Goal: Communication & Community: Answer question/provide support

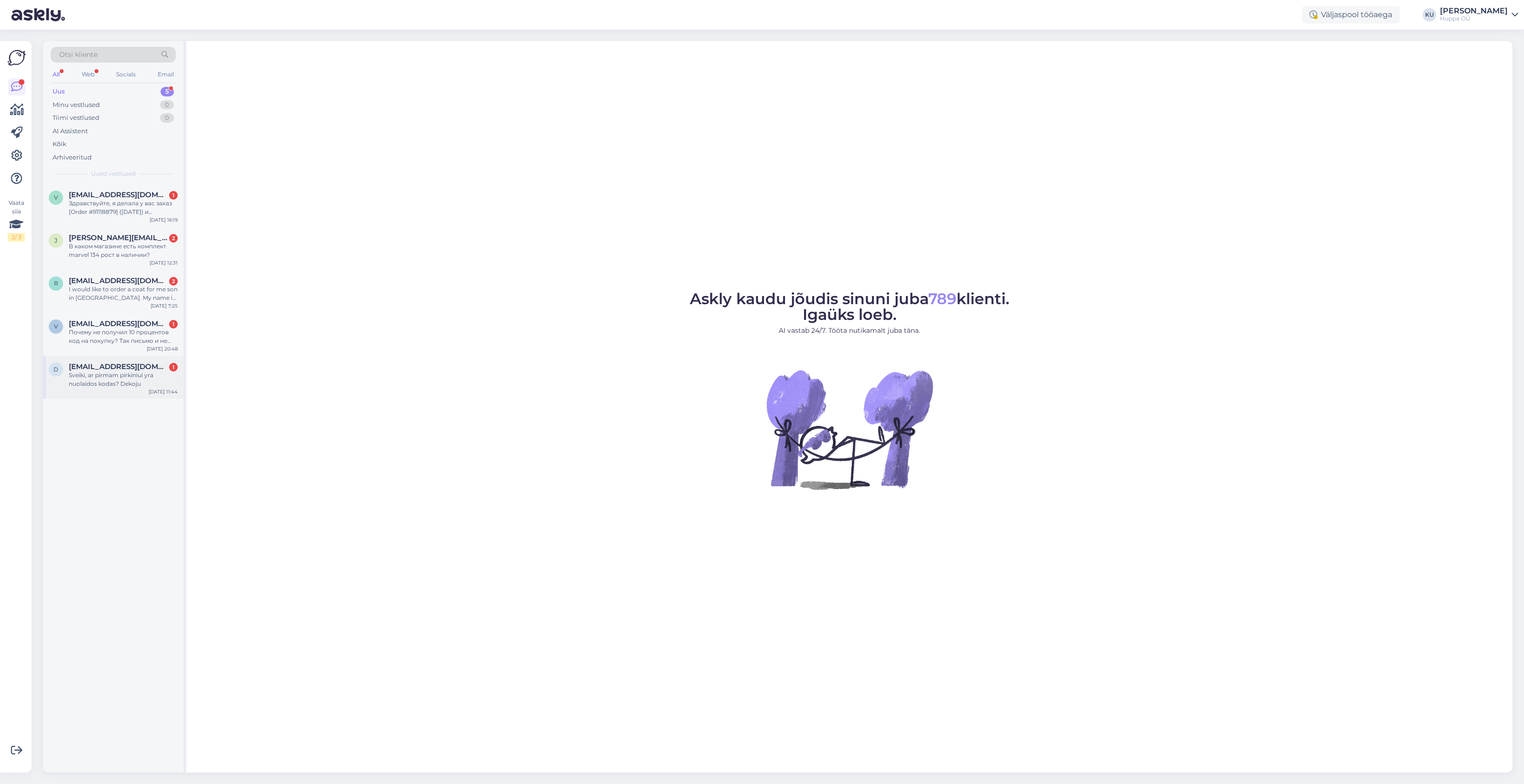
click at [93, 387] on div "Sveiki, ar pirmam pirkiniui yra nuolaidos kodas? Dekoju" at bounding box center [123, 379] width 109 height 17
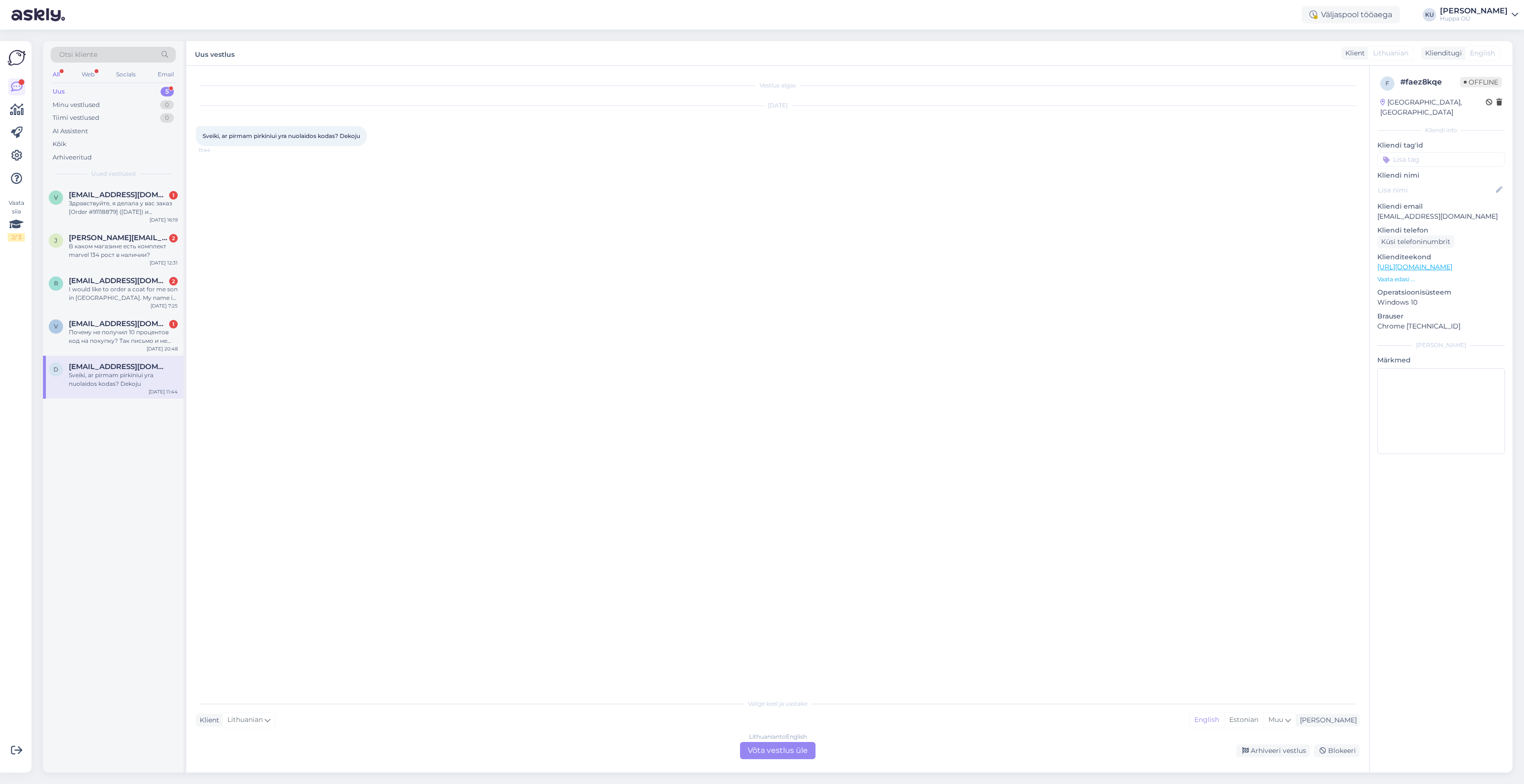
click at [757, 748] on div "Lithuanian to English Võta vestlus üle" at bounding box center [778, 750] width 76 height 17
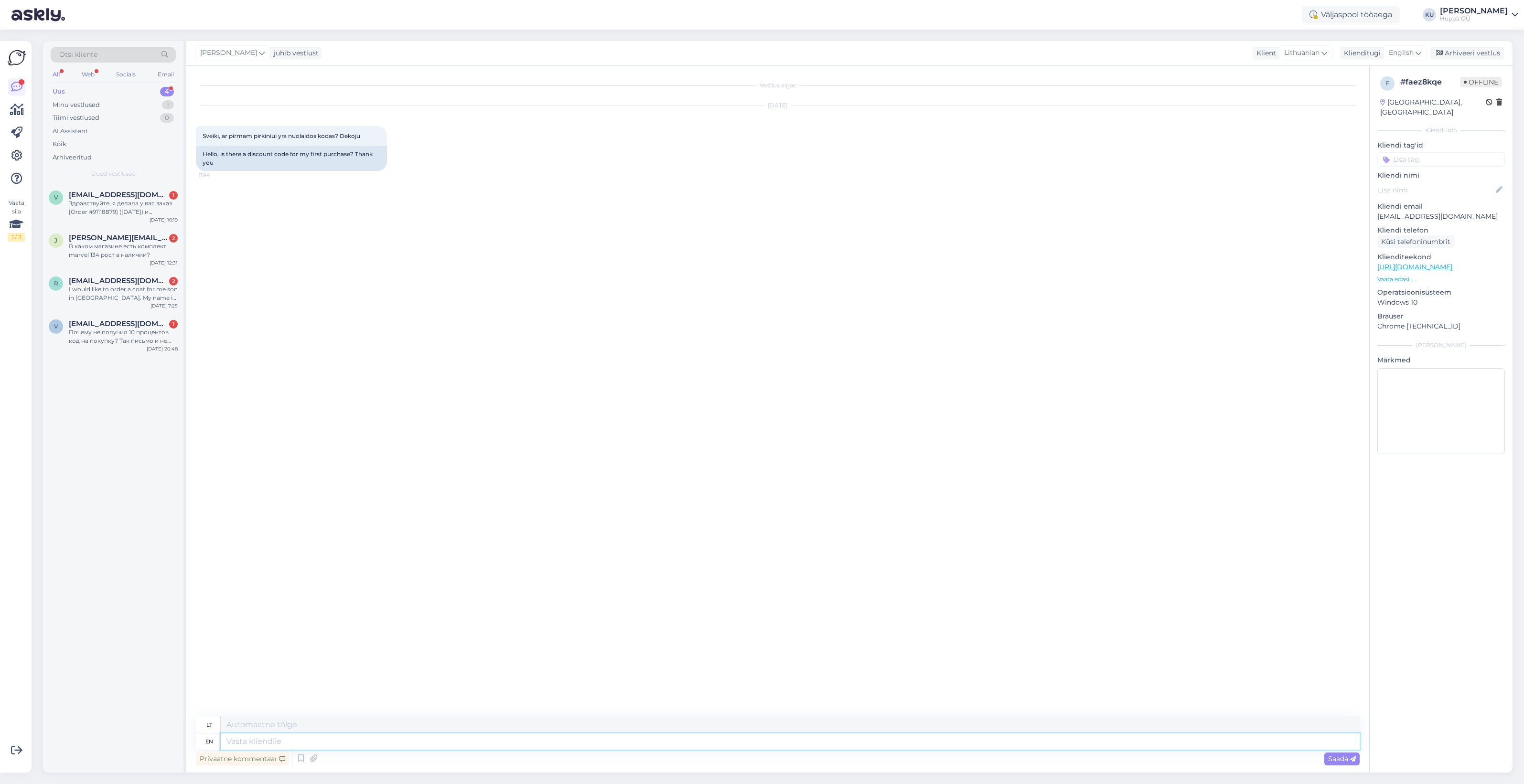
click at [251, 740] on textarea at bounding box center [790, 741] width 1139 height 16
type textarea "Hi!"
type textarea "Sveiki!"
type textarea "Hi! If yo"
type textarea "Sveiki! Jei"
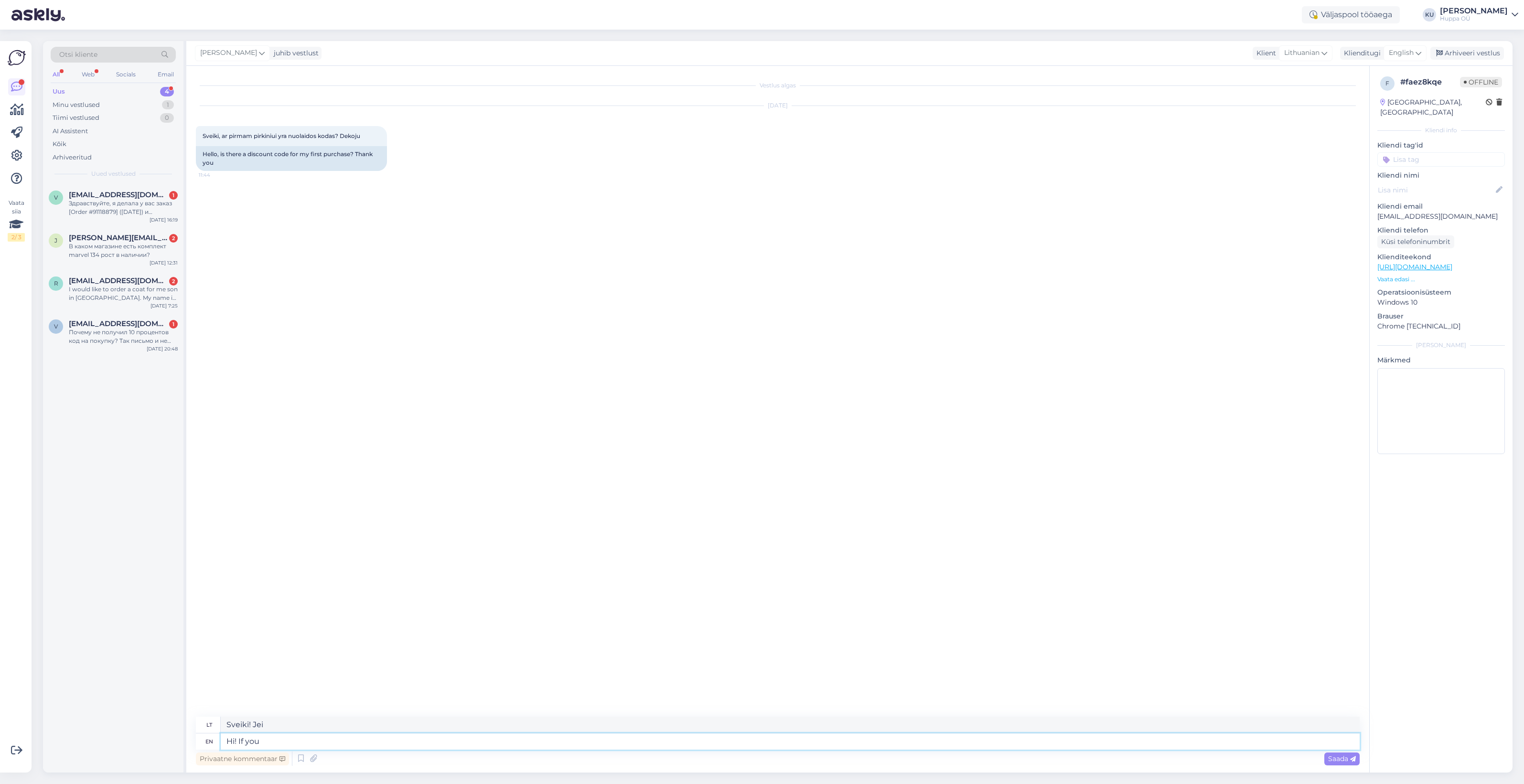
type textarea "Hi! If you"
type textarea "Sveiki! Jei jūs"
type textarea "Hi! If you subrscribe to"
type textarea "Sveiki! Jei užsiprenumeruosite"
type textarea "Hi! If you subrscribe to o"
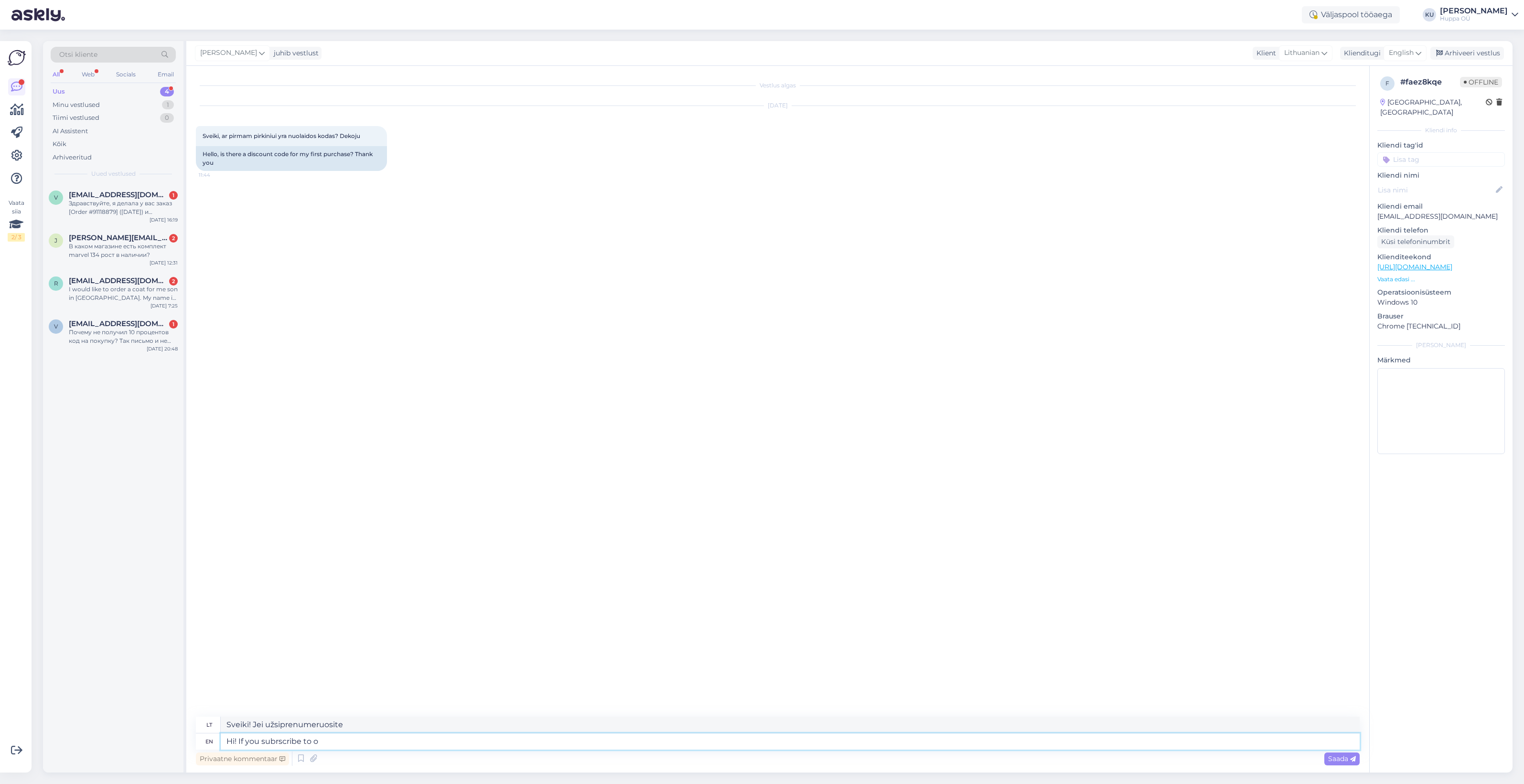
type textarea "Sveiki! Jei užsiprenumeruojate"
type textarea "Hi! If you subrscribe to our n"
type textarea "Sveiki! Jei užsiprenumeruosite mūsų"
type textarea "Hi! If you subrscribe to our newsletter th"
type textarea "Sveiki! Jei užsiprenumeruojate mūsų naujienlaiškį"
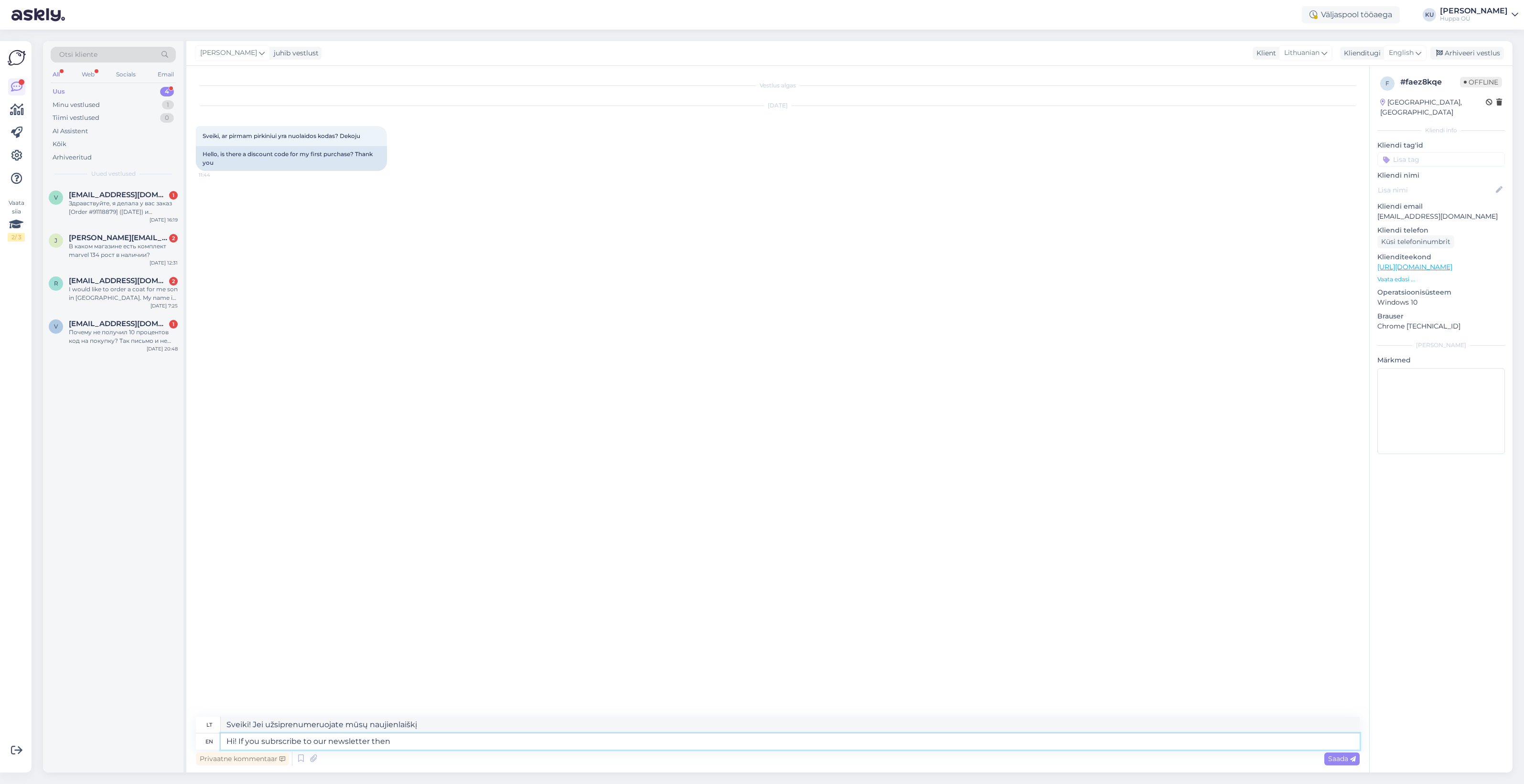
type textarea "Hi! If you subrscribe to our newsletter then"
type textarea "Sveiki! Jei užsiprenumeruojate mūsų naujienlaiškį,"
type textarea "Hi! If you subrscribe to our newsletter then you ge"
type textarea "Sveiki! Jei užsiprenumeruosite mūsų naujienlaiškį, tuomet jūs"
type textarea "Hi! If you subrscribe to our newsletter then you get"
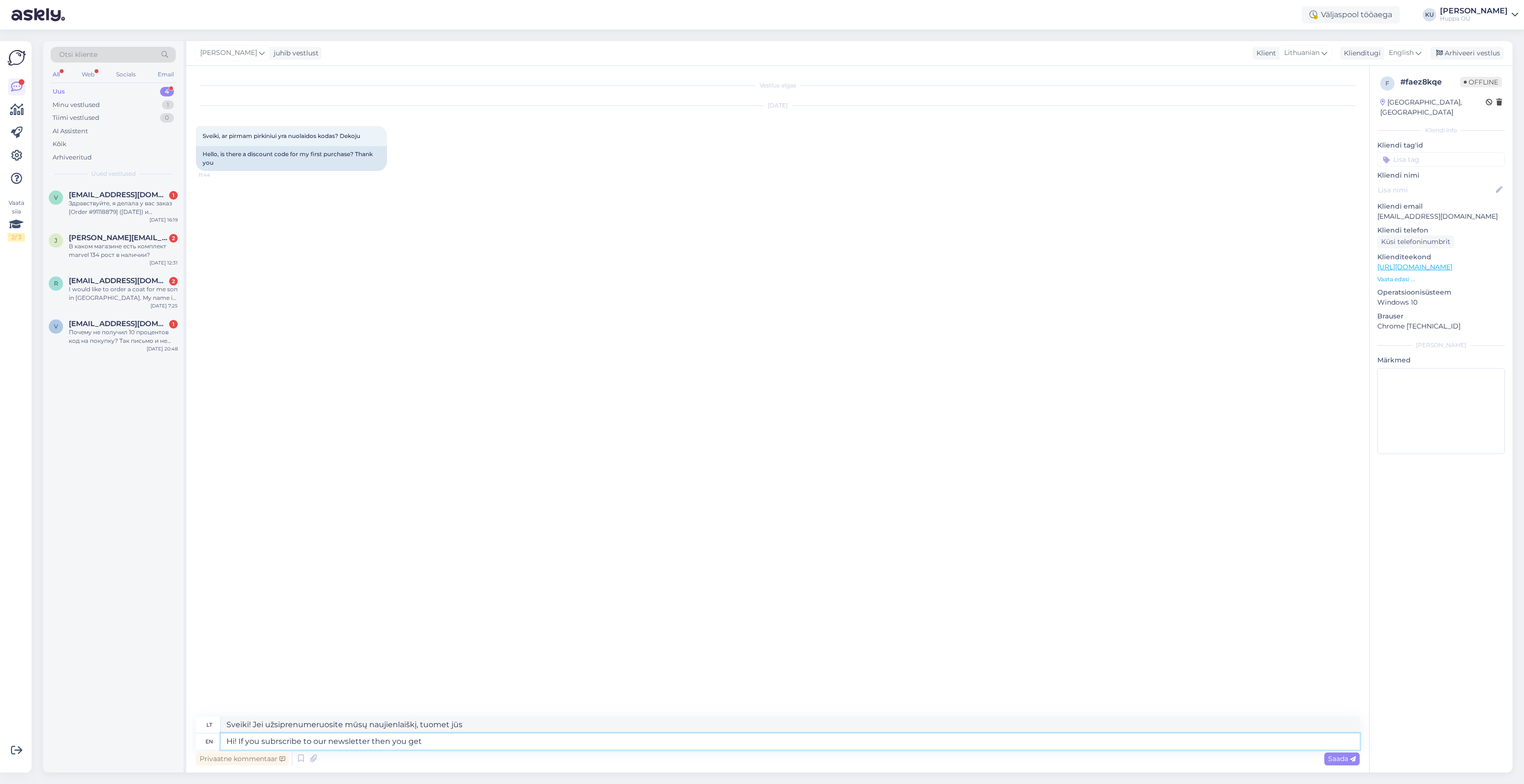
type textarea "Sveiki! Jei užsiprenumeruosite mūsų naujienlaiškį, gausite"
click at [290, 740] on textarea "Hi! If you subrscribe to our newsletter then you get a" at bounding box center [790, 741] width 1139 height 16
click at [282, 743] on textarea "Hi! If you subrscribe to our newsletter then you get a" at bounding box center [790, 741] width 1139 height 16
click at [448, 746] on textarea "Hi! If you subscribe to our newsletter then you get a" at bounding box center [790, 741] width 1139 height 16
type textarea "Hi! If you subscribe to our newsletter then you get a discount c"
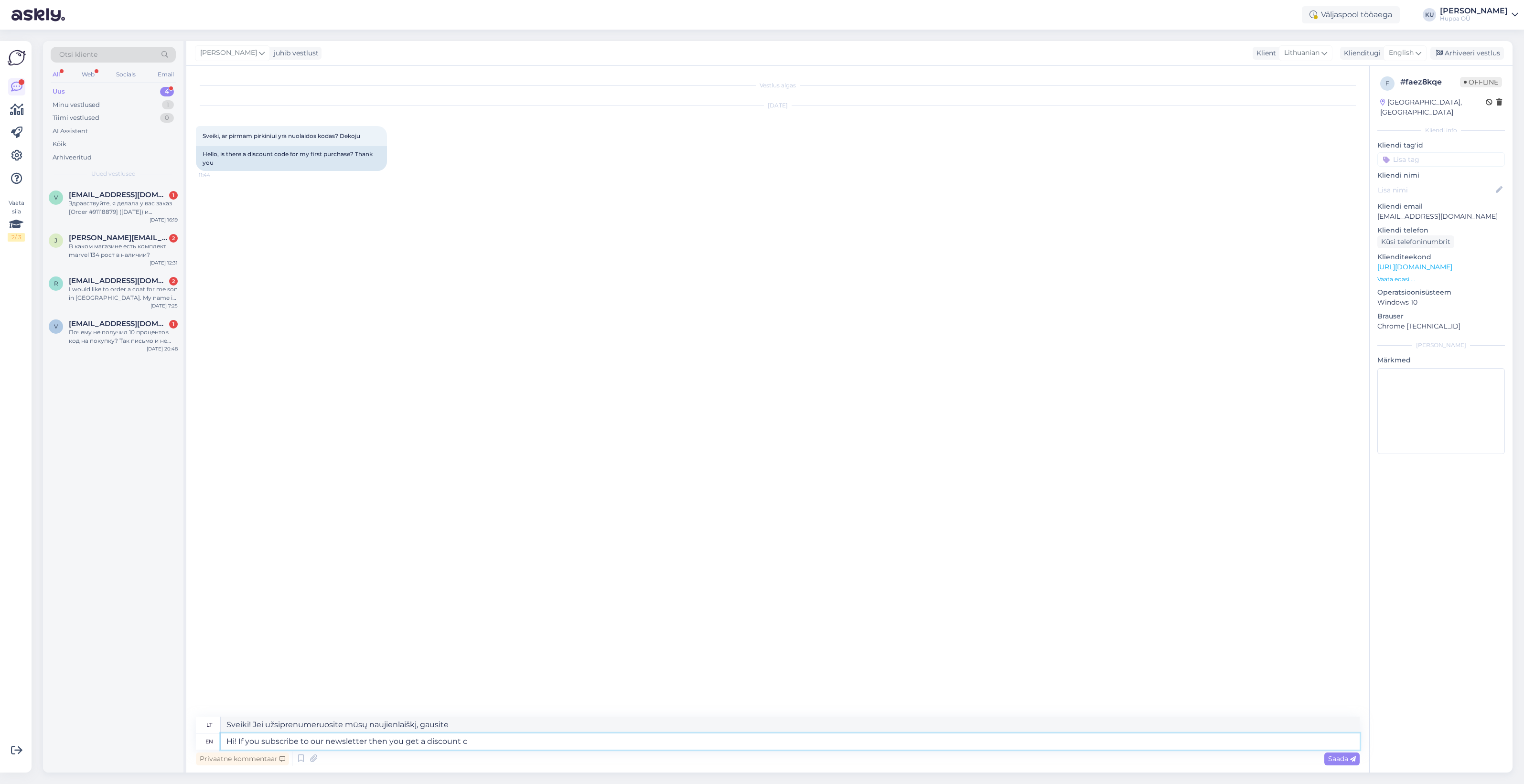
type textarea "Sveiki! Prenumeruodami mūsų naujienlaiškį gausite nuolaidą"
type textarea "Hi! If you subscribe to our newsletter then you get a discount code for"
type textarea "Sveiki! Užsiprenumeravę mūsų naujienlaiškį gausite nuolaidos kodą"
type textarea "Hi! If you subscribe to our newsletter then you get a discount code for y"
type textarea "Sveiki! Užsiprenumeravę mūsų naujienlaiškį, gausite nuolaidos kodą"
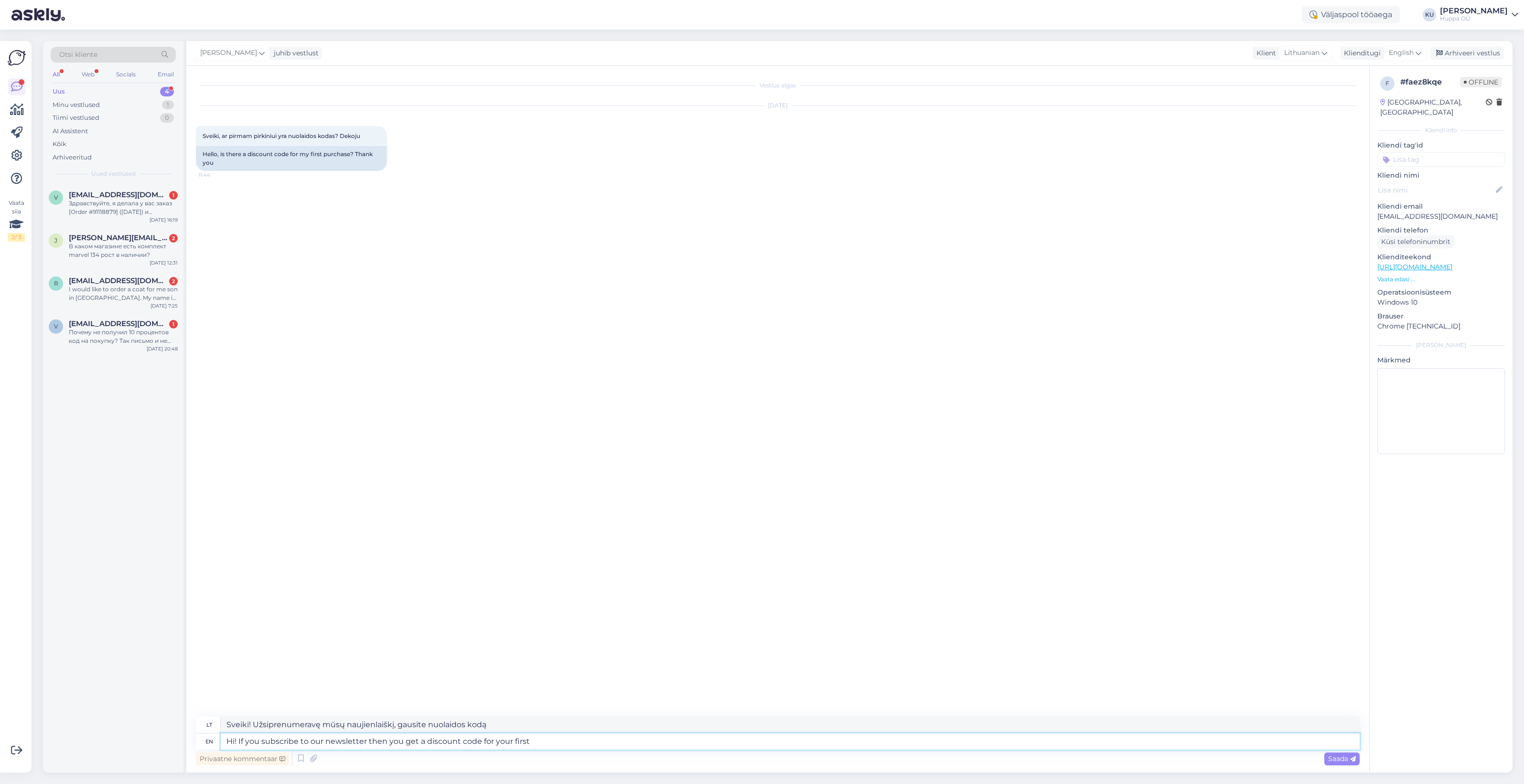
type textarea "Hi! If you subscribe to our newsletter then you get a discount code for your fi…"
type textarea "Sveiki! Jei užsiprenumeruosite mūsų naujienlaiškį, gausite nuolaidos kodą pirma…"
type textarea "Hi! If you subscribe to our newsletter then you get a discount code for your fi…"
type textarea "Sveiki! Jei užsiprenumeruosite mūsų naujienlaiškį, gausite nuolaidos kodą pirma…"
type textarea "Hi! If you subscribe to our newsletter then you get a discount code for your fi…"
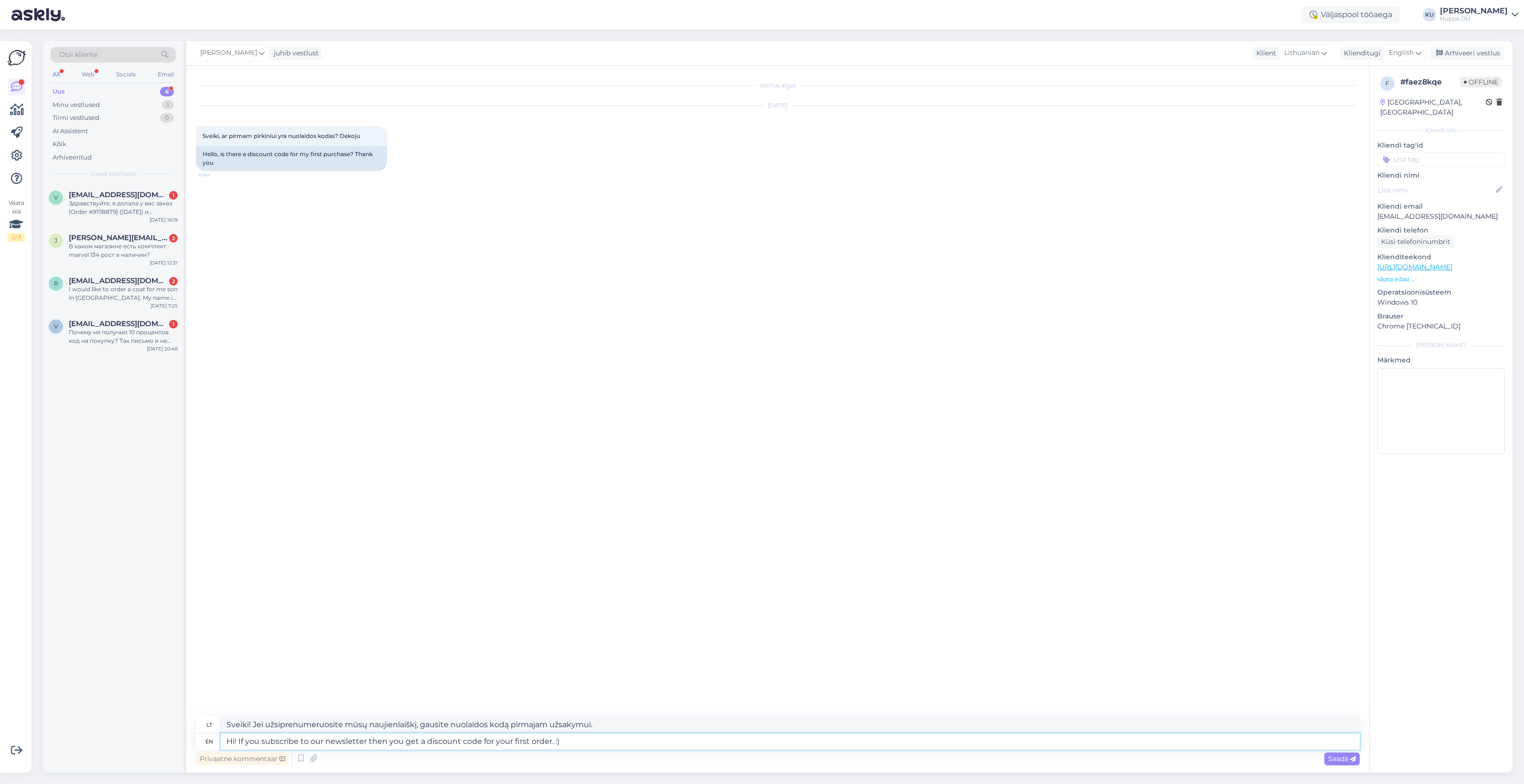
type textarea "Sveiki! Jei užsiprenumeruosite mūsų naujienlaiškį, gausite nuolaidos kodą pirma…"
type textarea "Hi! If you subscribe to our newsletter then you get a discount code for your fi…"
click at [1355, 755] on span "Saada" at bounding box center [1342, 759] width 28 height 9
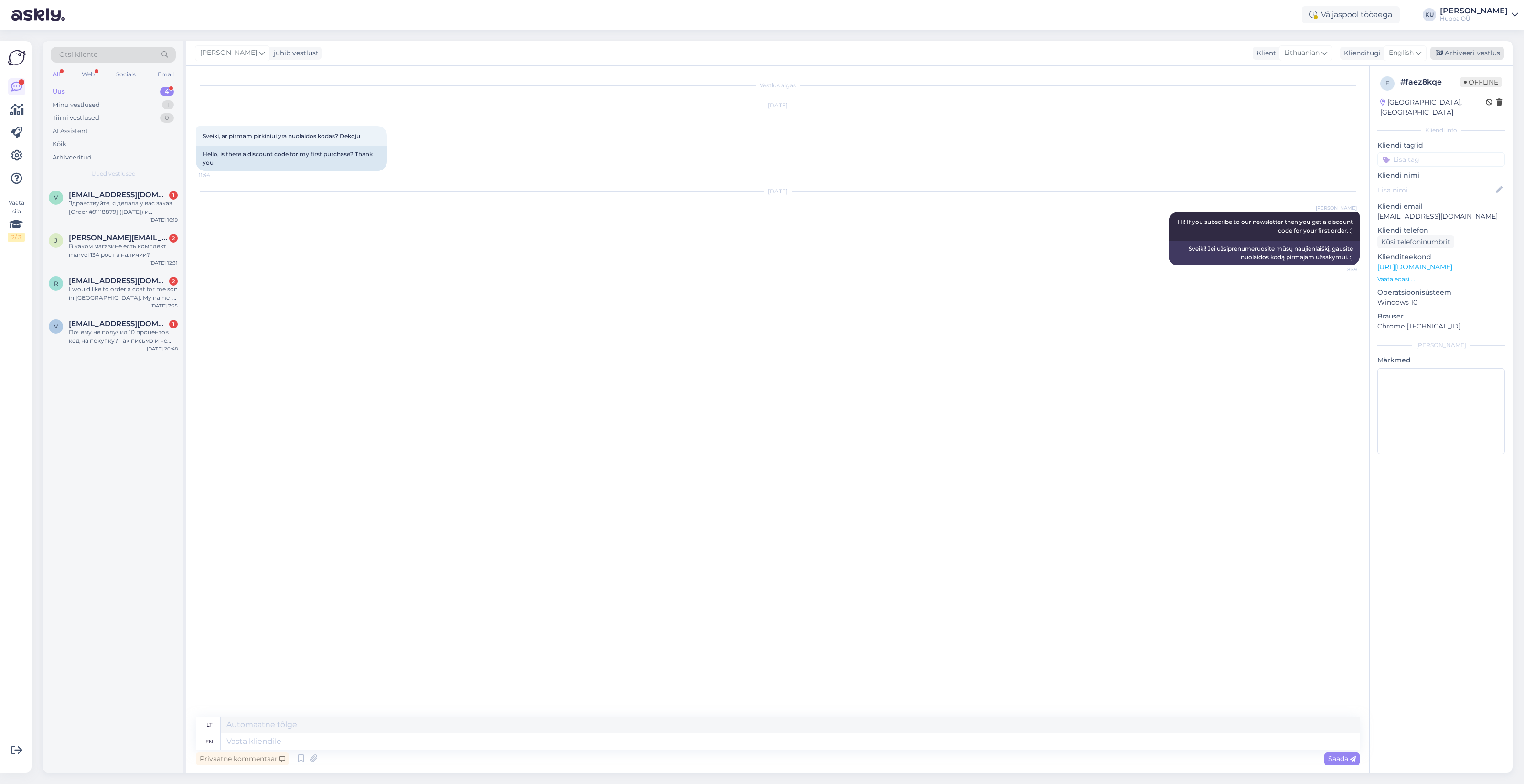
click at [1461, 48] on div "Arhiveeri vestlus" at bounding box center [1467, 53] width 73 height 13
click at [118, 344] on div "Почему не получил 10 процентов код на покупку? Так письмо и не пришло" at bounding box center [123, 336] width 109 height 17
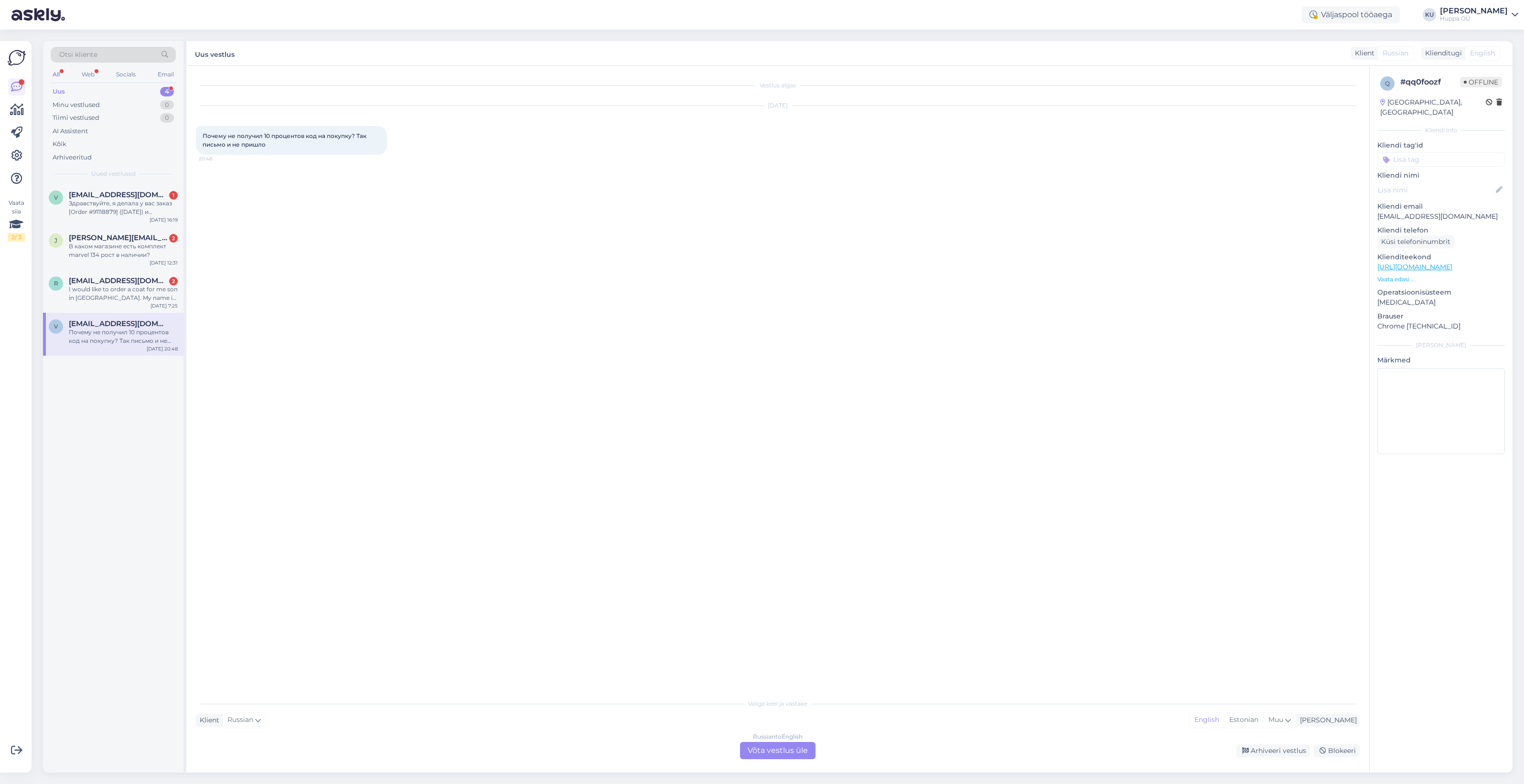
click at [751, 749] on div "Russian to English Võta vestlus üle" at bounding box center [778, 750] width 76 height 17
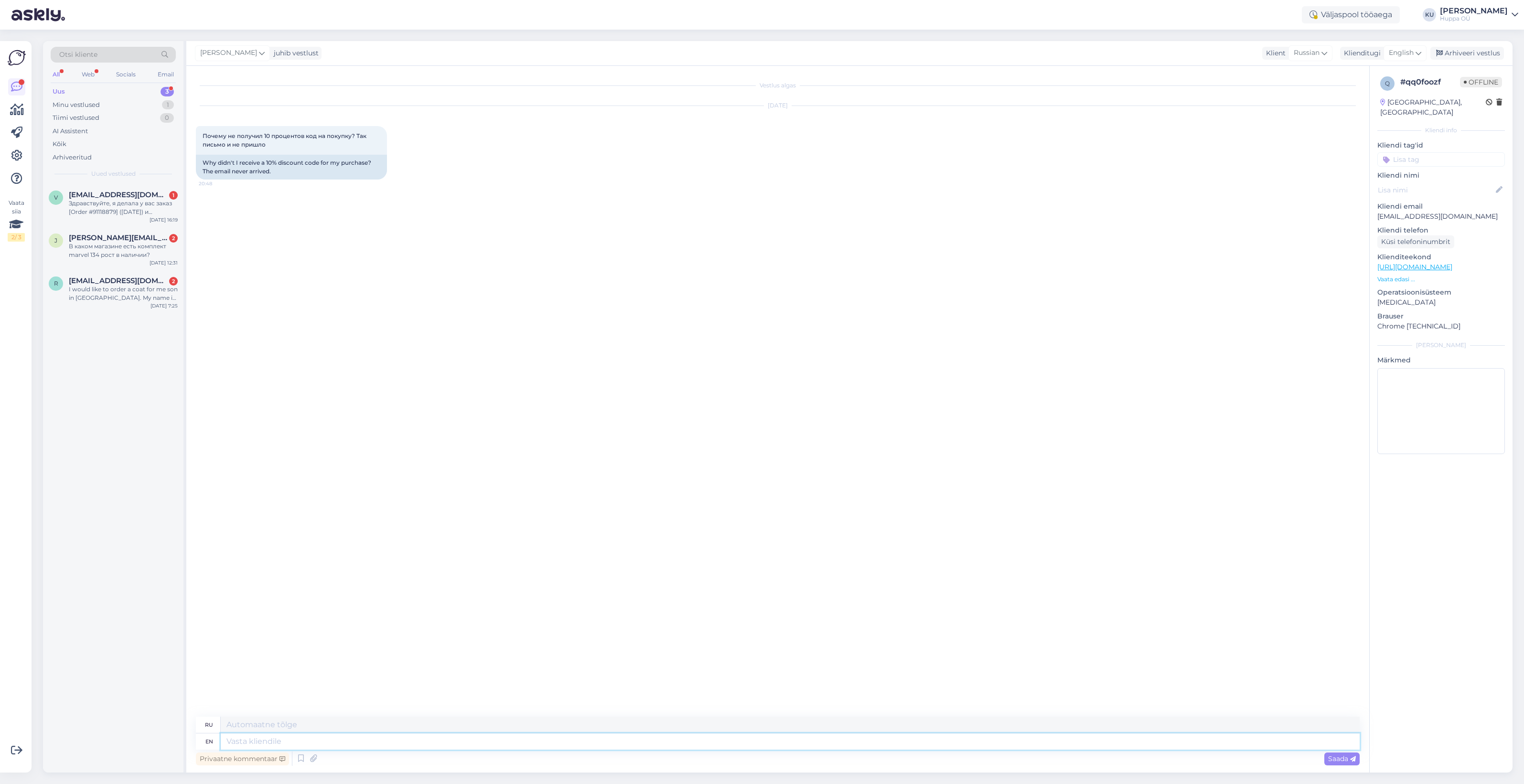
click at [371, 741] on textarea at bounding box center [790, 741] width 1139 height 16
type textarea "Hi!"
type textarea "Привет!"
type textarea "Hi! Sometimes i"
type textarea "Привет! [GEOGRAPHIC_DATA]"
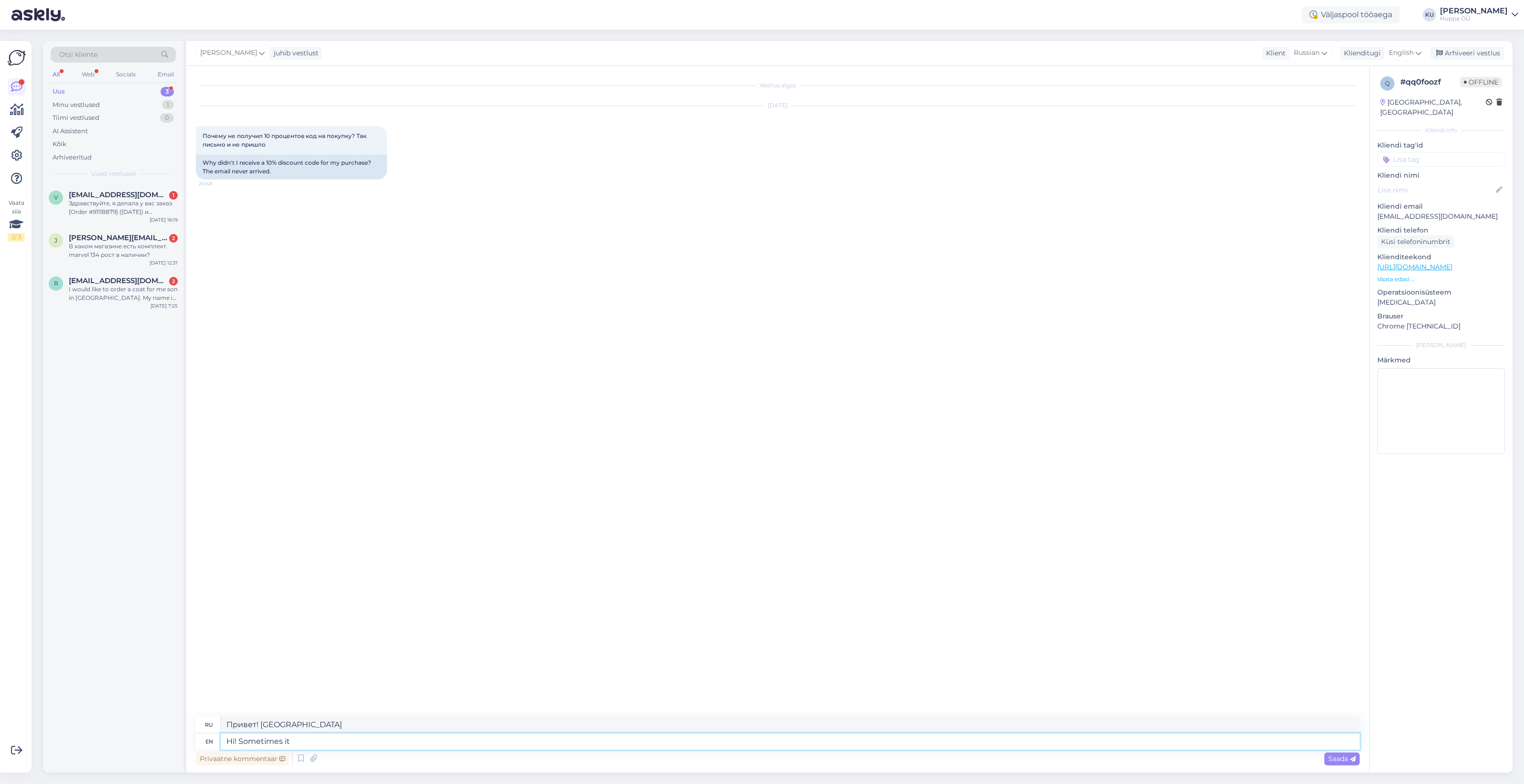
type textarea "Hi! Sometimes it t"
type textarea "Привет! Иногда это"
type textarea "Hi! Sometimes it takes ti"
type textarea "Привет! Иногда нужно"
type textarea "Hi! Sometimes it takes time, d"
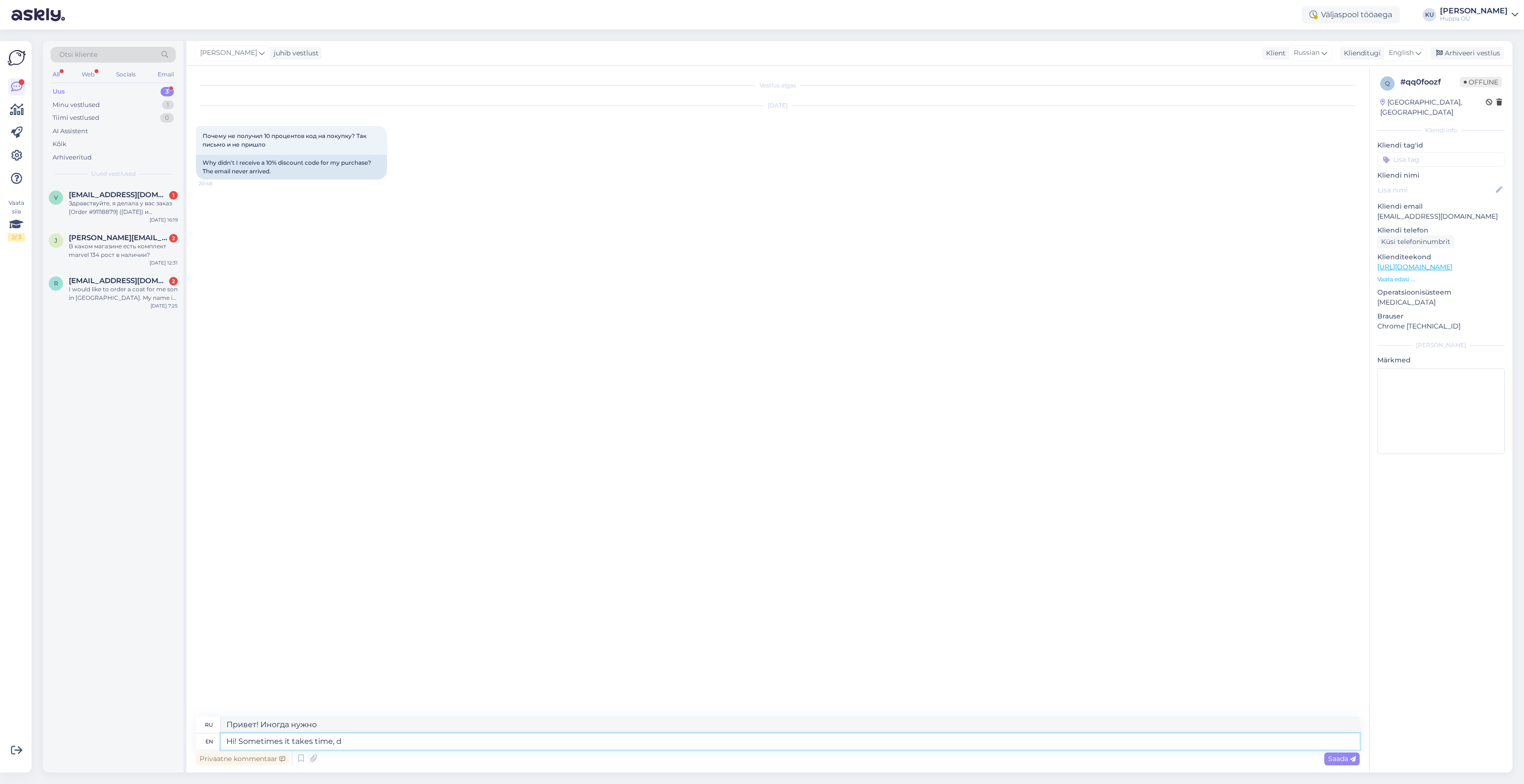
type textarea "Привет! Иногда нужно время,"
type textarea "Hi! Sometimes it takes time, did i"
type textarea "Привет! Иногда нужно время, не так ли?"
type textarea "Hi! Sometimes it takes time, did it arrive fi"
type textarea "Привет! Иногда нужно время, дошло ли?"
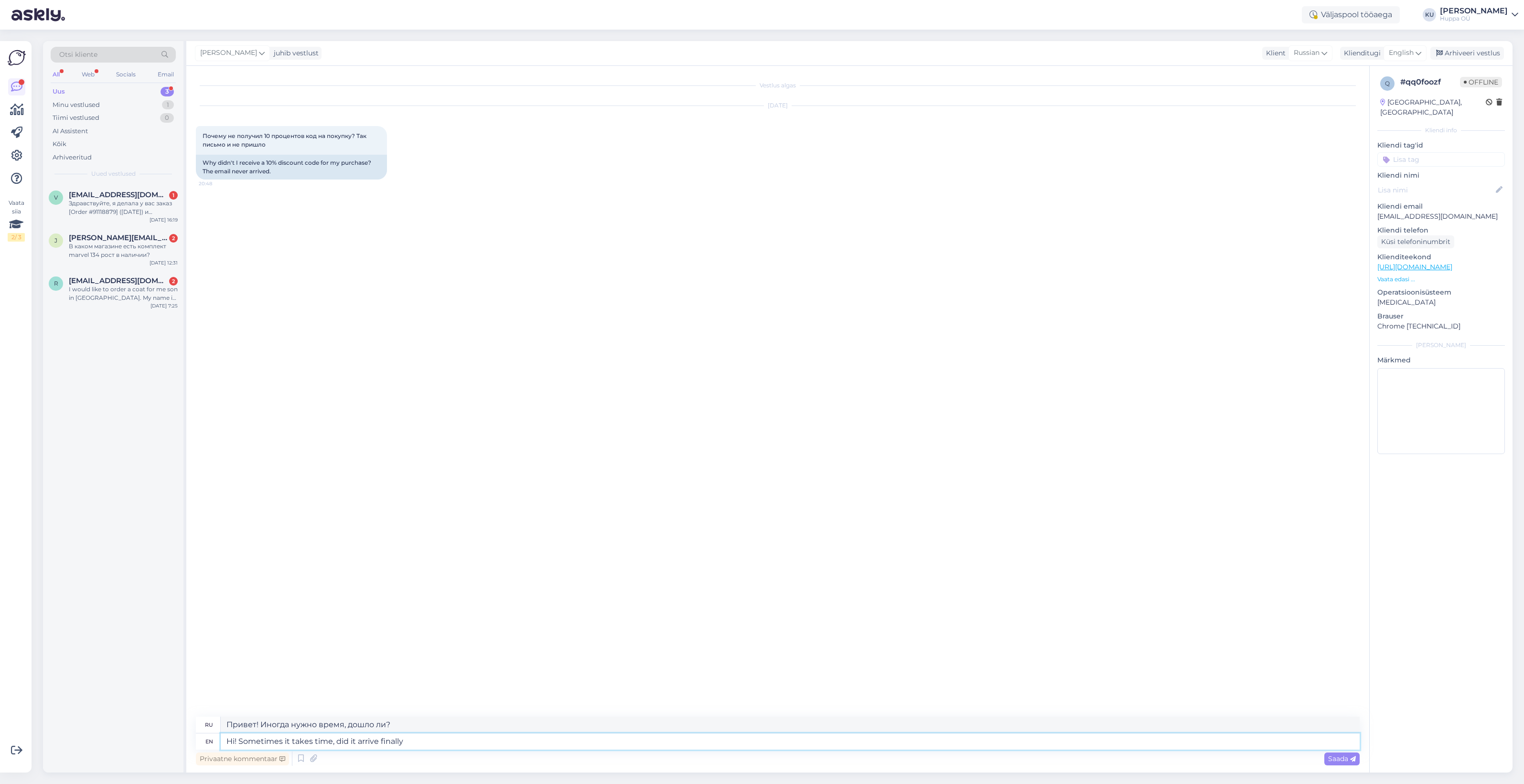
type textarea "Hi! Sometimes it takes time, did it arrive finally?"
type textarea "Привет! Иногда нужно время. Дошло ли оно наконец?"
type textarea "Hi! Sometimes it takes time, did it arrive finally?"
click at [1331, 753] on div "Saada" at bounding box center [1342, 759] width 35 height 13
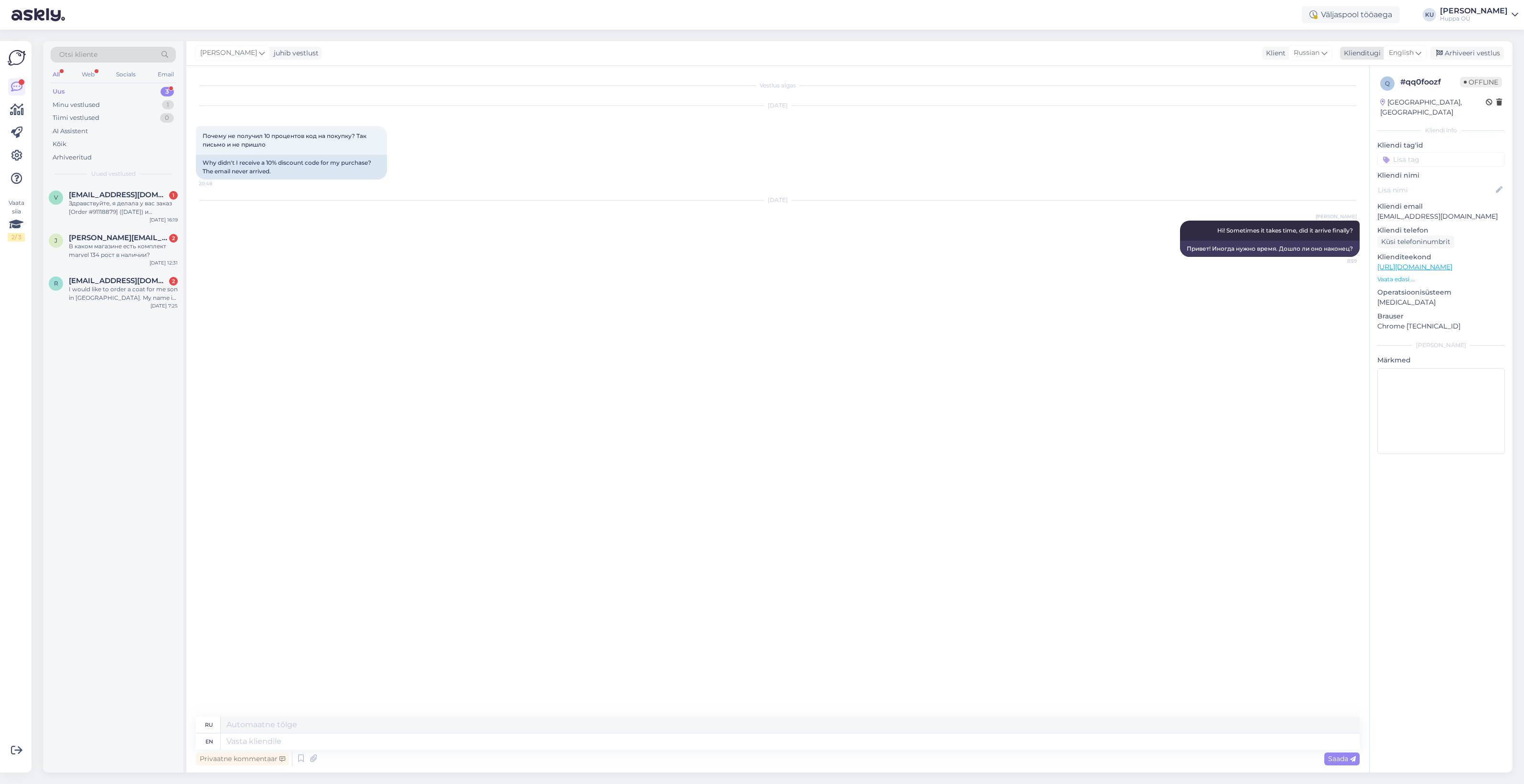
click at [1462, 55] on div "Arhiveeri vestlus" at bounding box center [1467, 53] width 73 height 13
click at [103, 281] on span "[EMAIL_ADDRESS][DOMAIN_NAME]" at bounding box center [118, 281] width 99 height 9
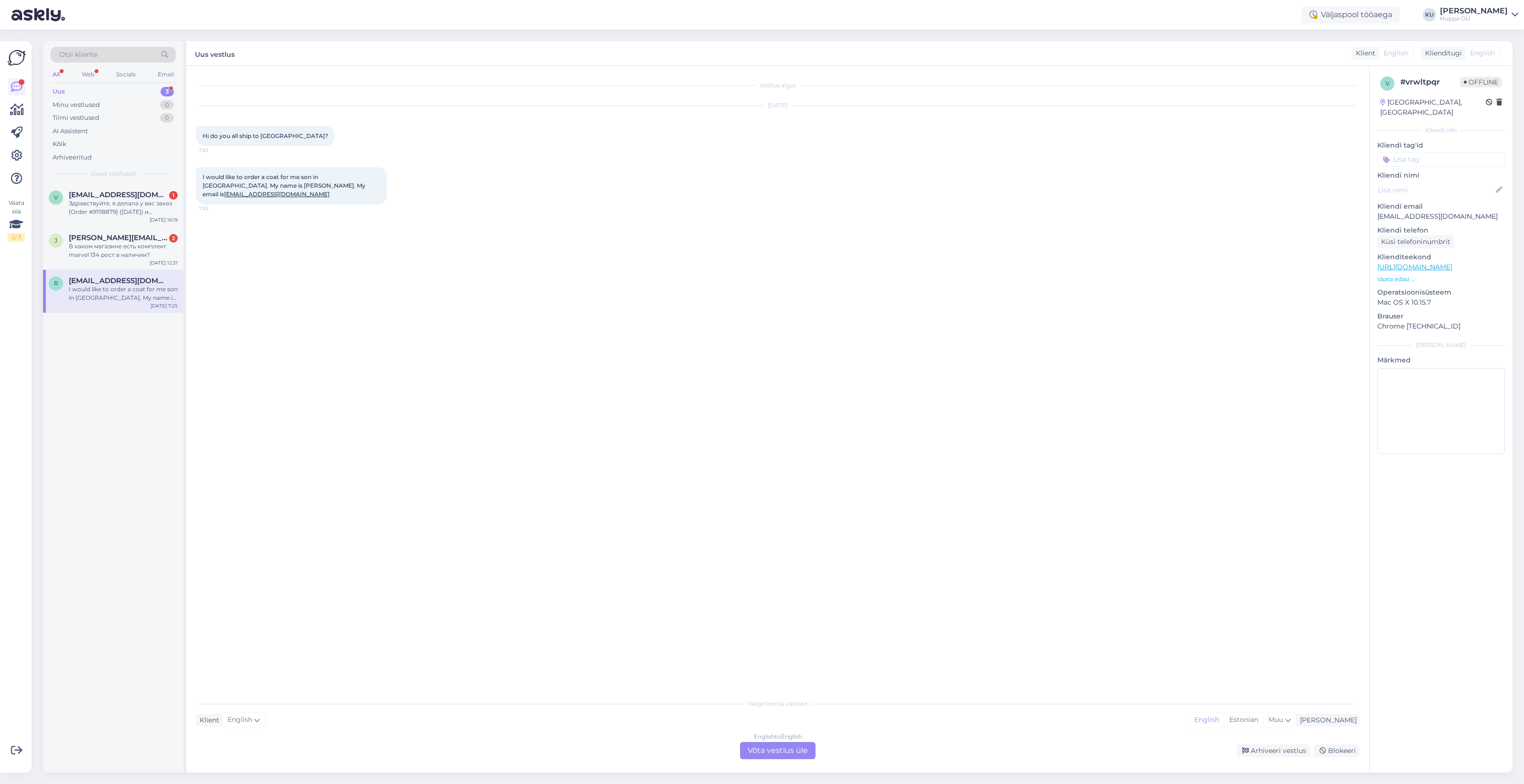
click at [774, 747] on div "English to English Võta vestlus üle" at bounding box center [778, 750] width 76 height 17
click at [282, 736] on textarea at bounding box center [777, 740] width 1164 height 20
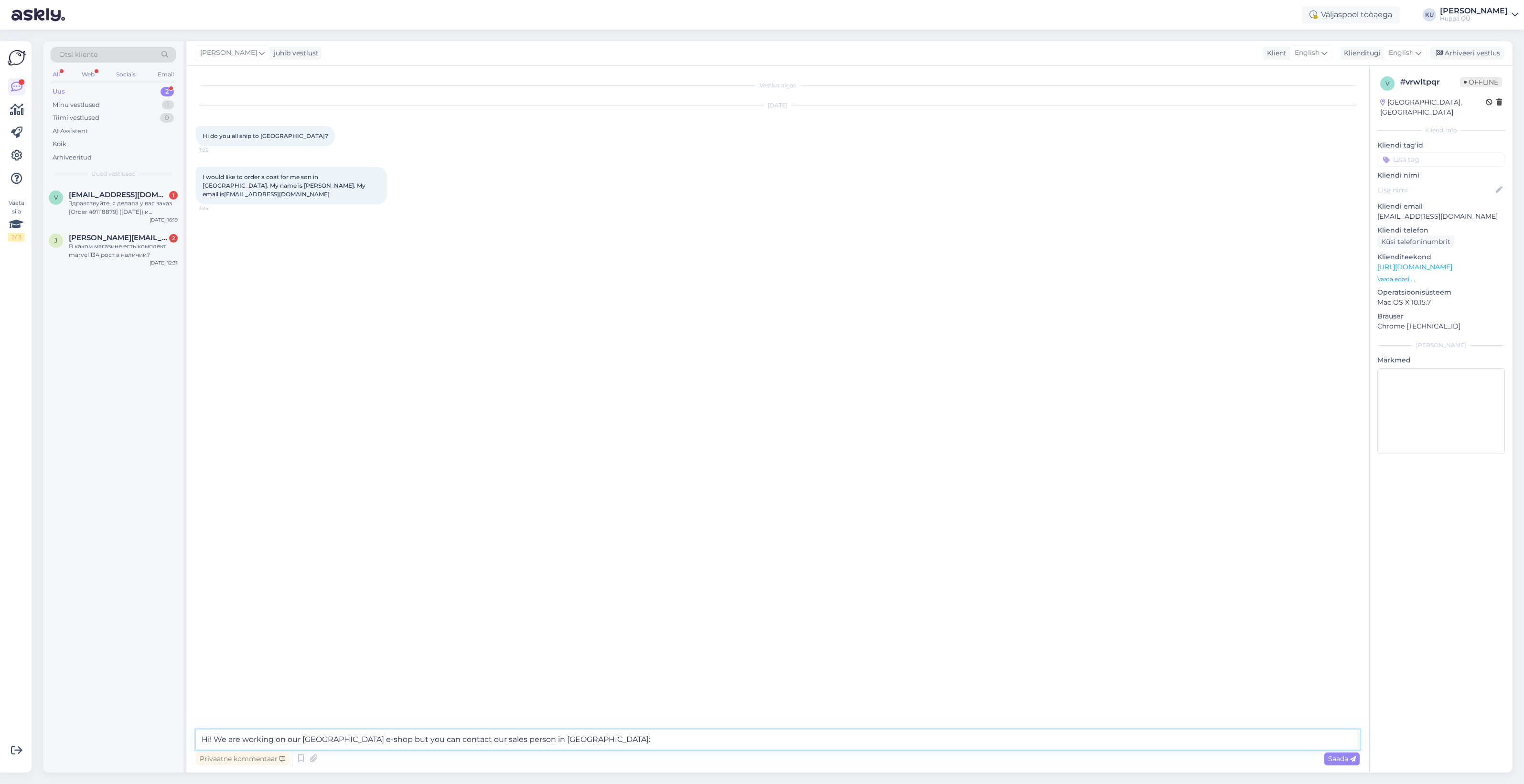
click at [567, 739] on textarea "Hi! We are working on our [GEOGRAPHIC_DATA] e-shop but you can contact our sale…" at bounding box center [777, 740] width 1164 height 20
paste textarea "[EMAIL_ADDRESS][DOMAIN_NAME]"
type textarea "Hi! We are working on our [GEOGRAPHIC_DATA] e-shop but you can contact our sale…"
click at [1345, 760] on span "Saada" at bounding box center [1342, 759] width 28 height 9
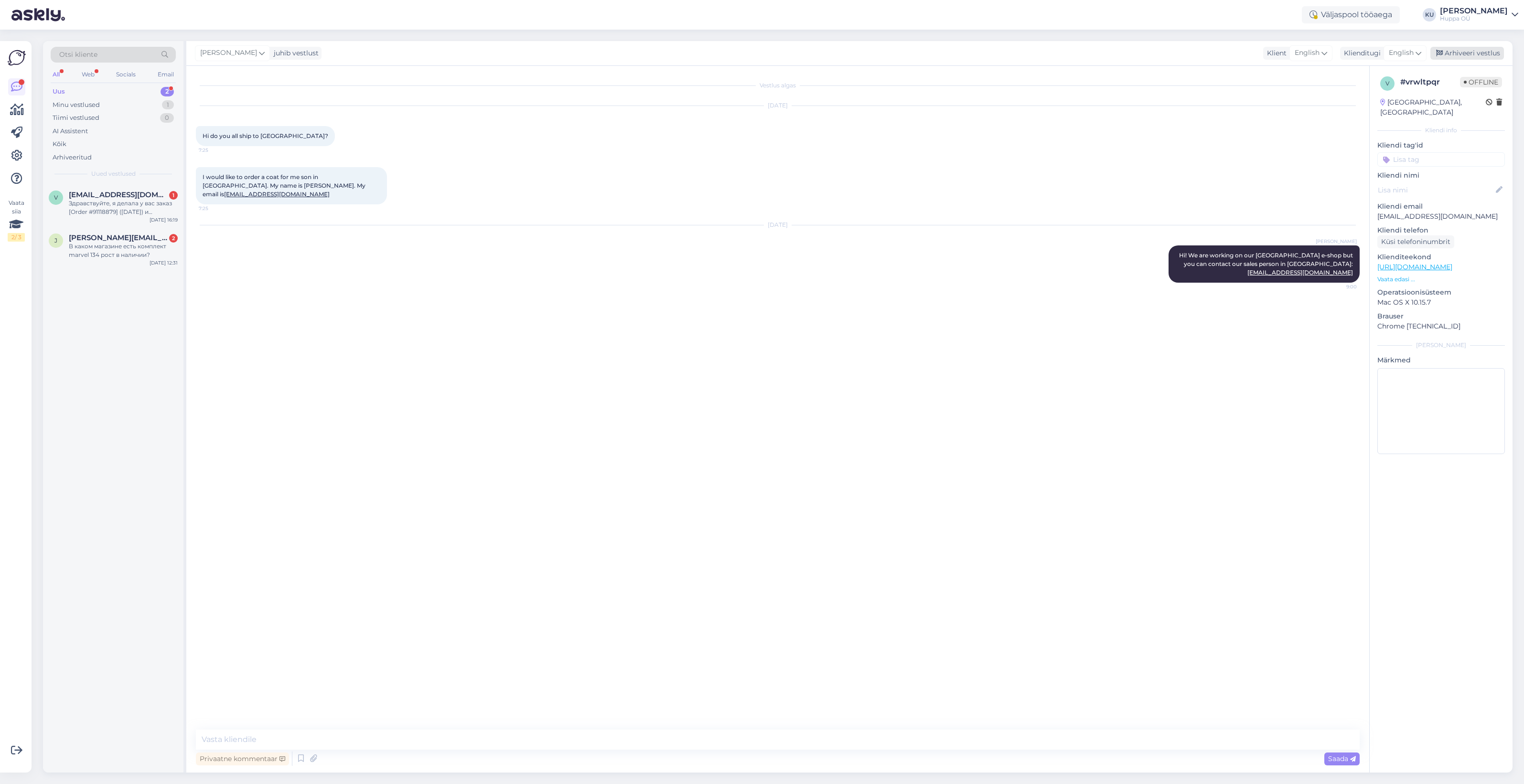
click at [1456, 49] on div "Arhiveeri vestlus" at bounding box center [1467, 53] width 73 height 13
click at [98, 249] on div "В каком магазине есть комплект marvel 134 рост в наличии?" at bounding box center [123, 250] width 109 height 17
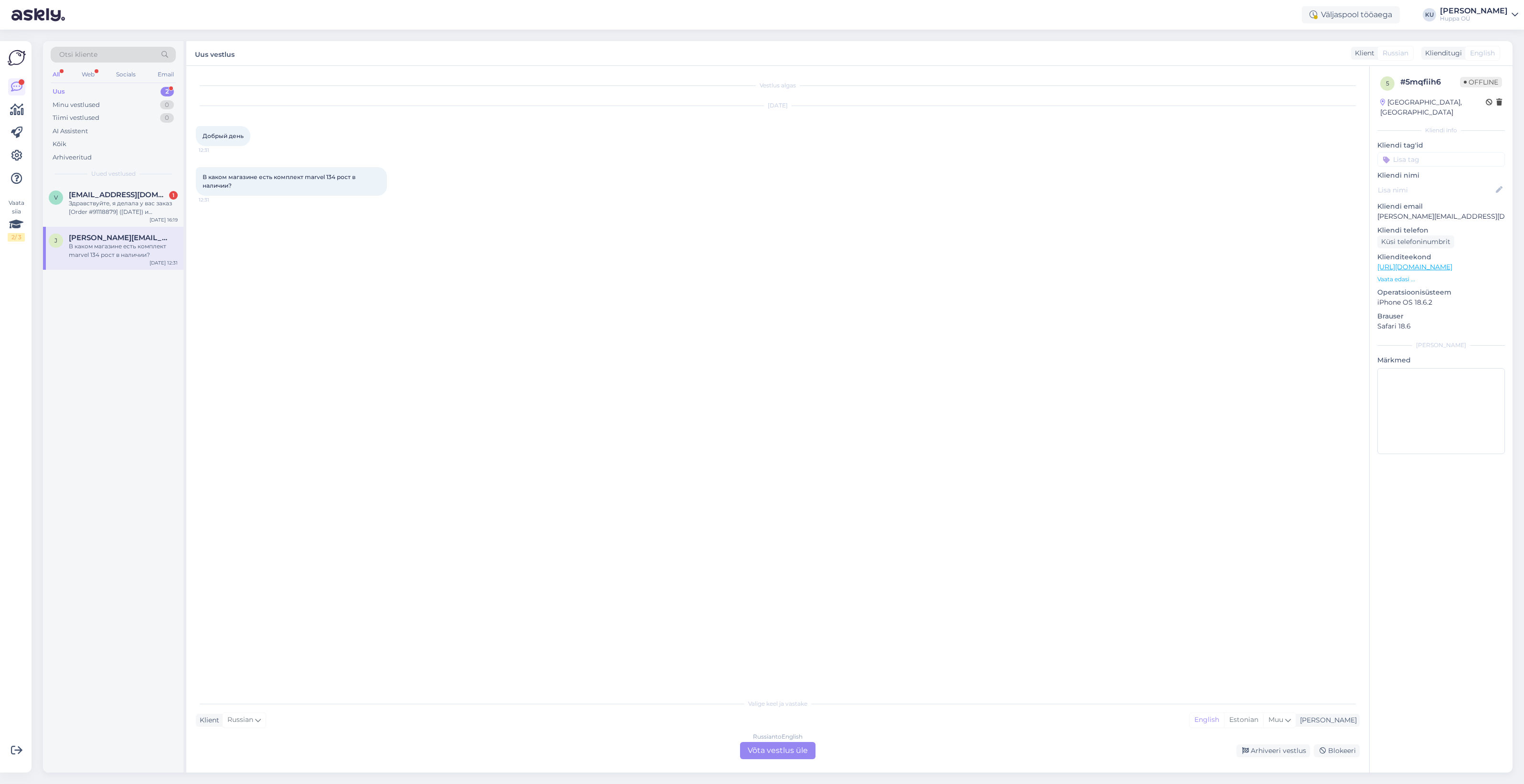
click at [774, 755] on div "Russian to English Võta vestlus üle" at bounding box center [778, 750] width 76 height 17
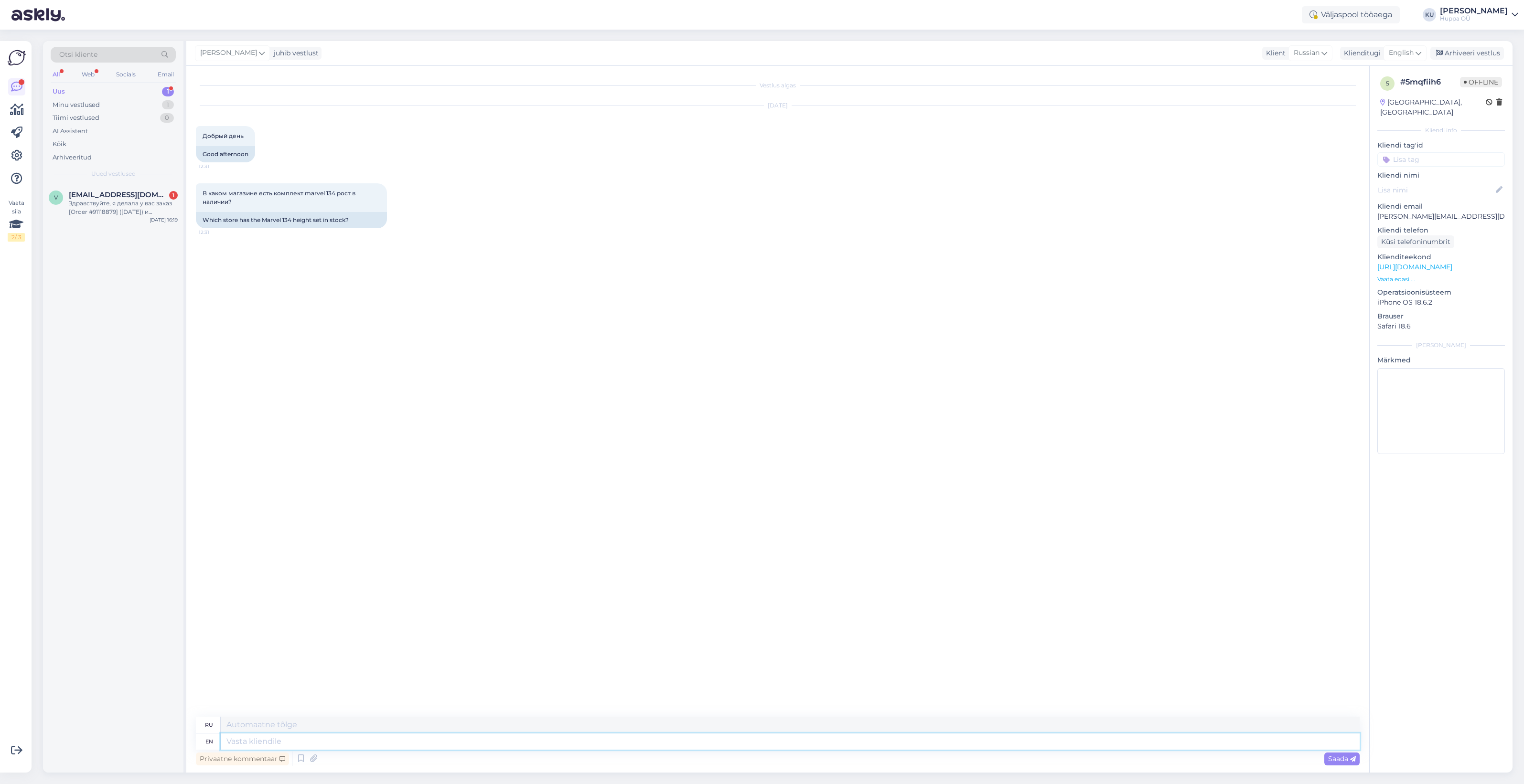
click at [253, 739] on textarea at bounding box center [790, 741] width 1139 height 16
type textarea "Hi!"
type textarea "Привет"
type textarea "Hi! P"
type textarea "Привет!"
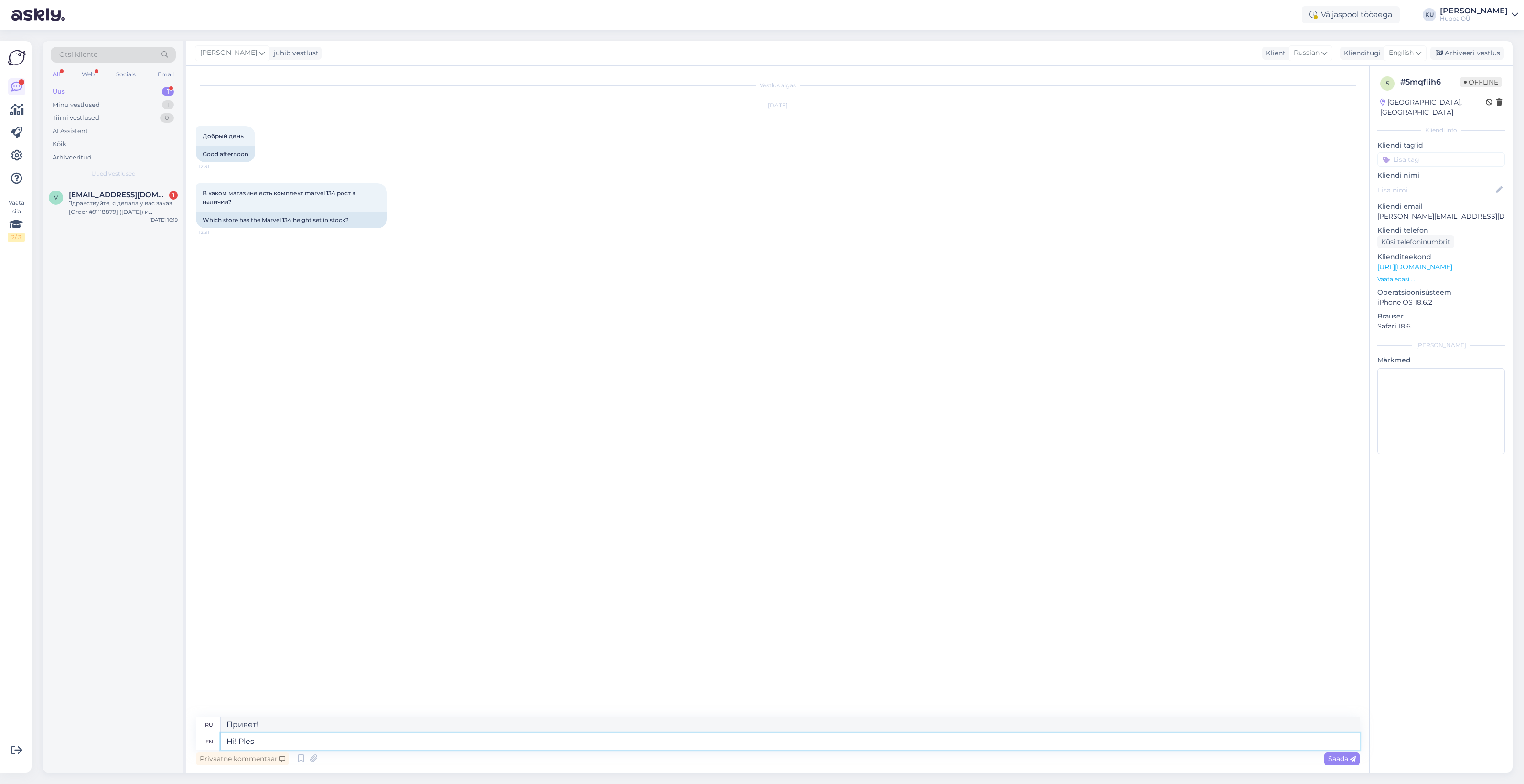
type textarea "Hi! Plese"
type textarea "Привет! Пожалуйста"
type textarea "Hi! Plese se"
type textarea "Привет! Пожалуйста."
type textarea "Hi! Please send me"
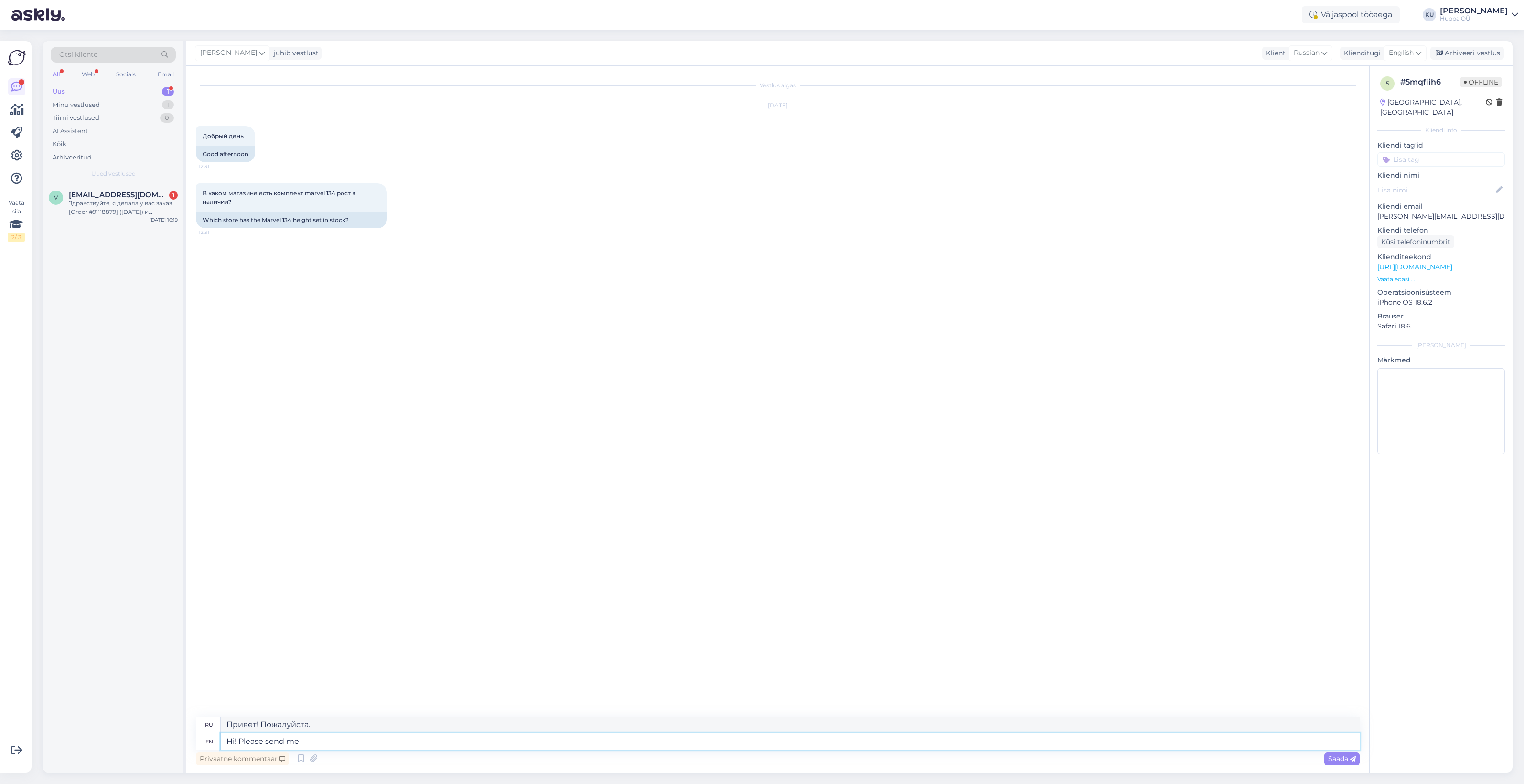
type textarea "Привет! Пожалуйста, отправьте"
type textarea "Hi! Please send me a"
type textarea "Привет! Пожалуйста, пришлите мне"
type textarea "Hi! Please send me a link"
type textarea "Привет! Пожалуйста, пришлите мне ссылку."
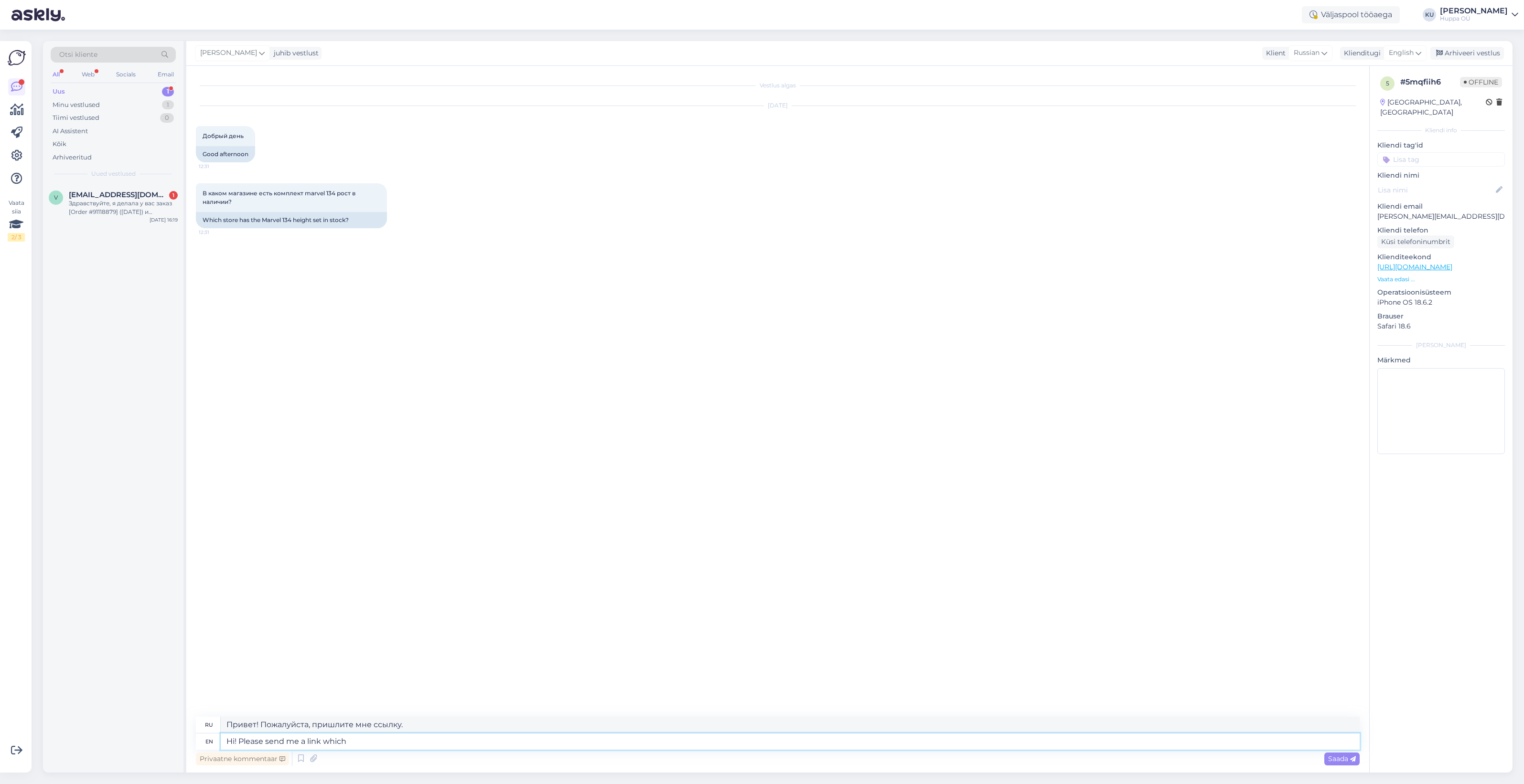
type textarea "Hi! Please send me a link which"
type textarea "Привет! Пожалуйста, пришлите мне ссылку, которая"
type textarea "Hi! Please send me a link which color/"
type textarea "Привет! Пожалуйста, пришлите мне ссылку, какой цвет/"
type textarea "Hi! Please send me a link which color/p"
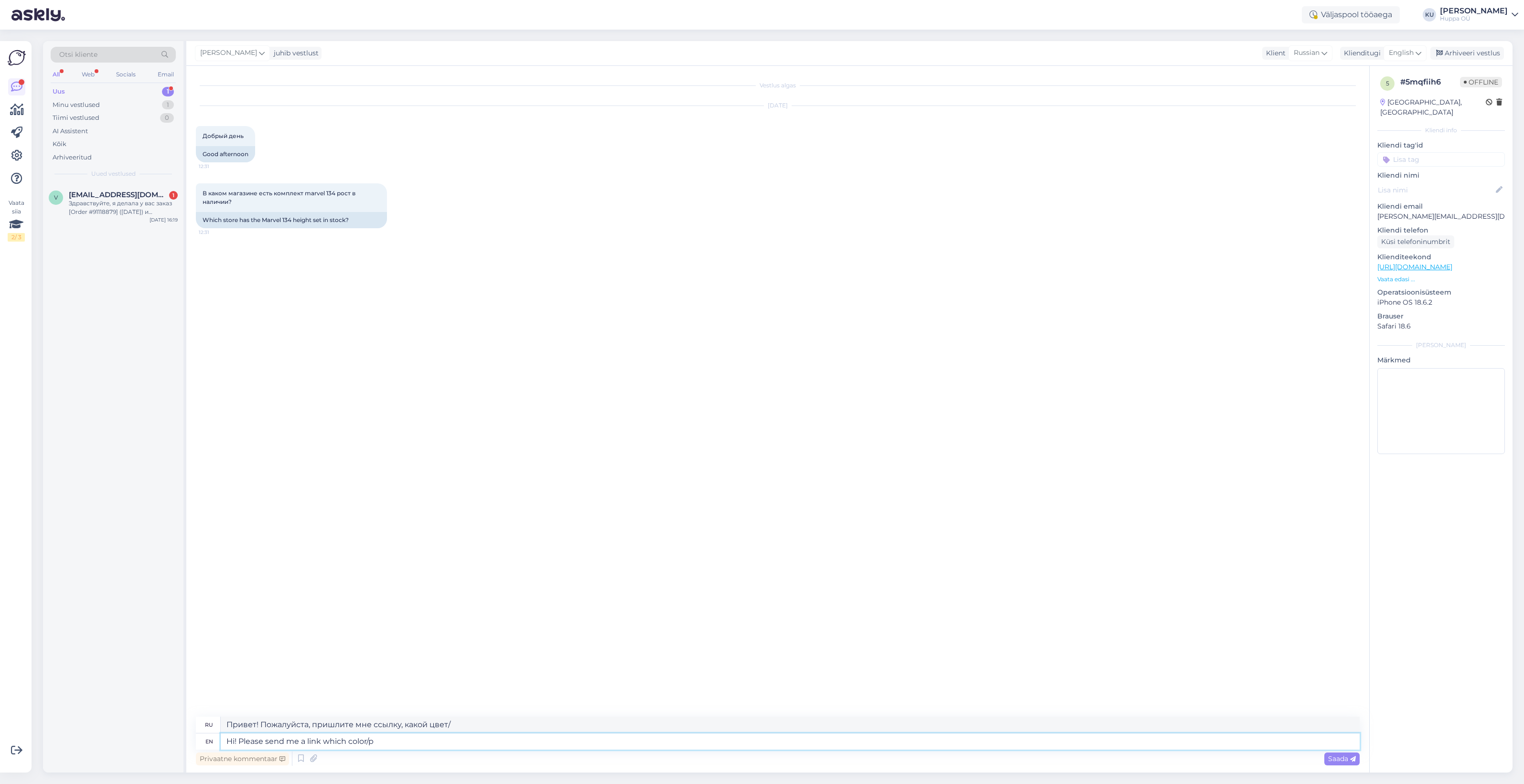
type textarea "Привет! Пожалуйста, пришлите мне ссылку, какой цвет/p"
type textarea "Hi! Please send me a link which color/pattern"
type textarea "Привет! Пожалуйста, пришлите мне ссылку, какой цвет/узор"
type textarea "Hi! Please send me a link which color/pattern you'd l"
type textarea "Привет! Пожалуйста, пришлите мне ссылку, какой цвет/узор вы бы хотели."
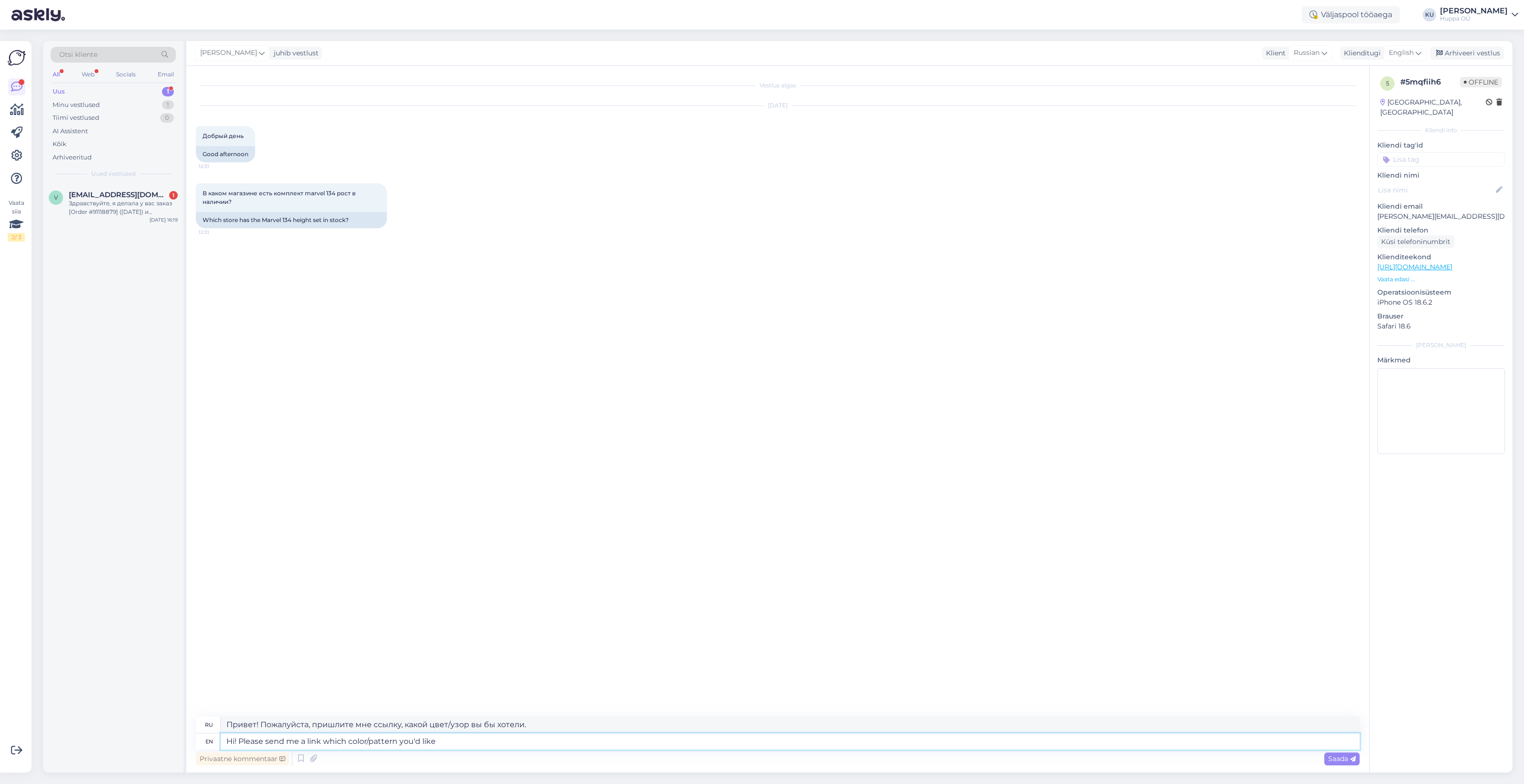
type textarea "Hi! Please send me a link which color/pattern you'd like t"
type textarea "Привет! Пожалуйста, пришлите мне ссылку, какой цвет/узор вам нужен."
type textarea "Hi! Please send me a link which color/pattern you'd like?"
type textarea "Привет! Пожалуйста, пришлите мне ссылку, какой цвет/узор вам нужен?"
type textarea "Hi! Please send me a link which color/pattern you'd like?"
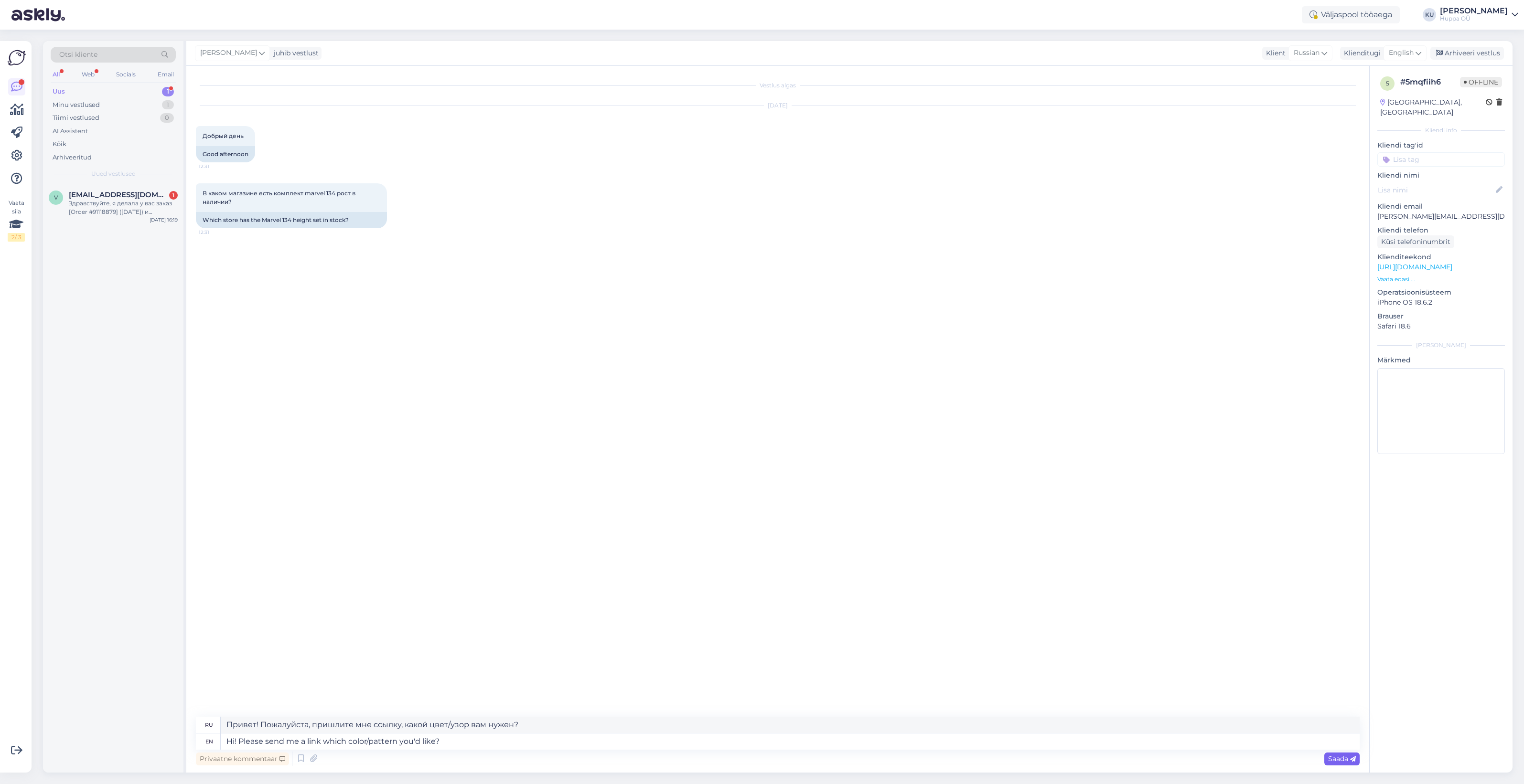
click at [1343, 760] on span "Saada" at bounding box center [1342, 759] width 28 height 9
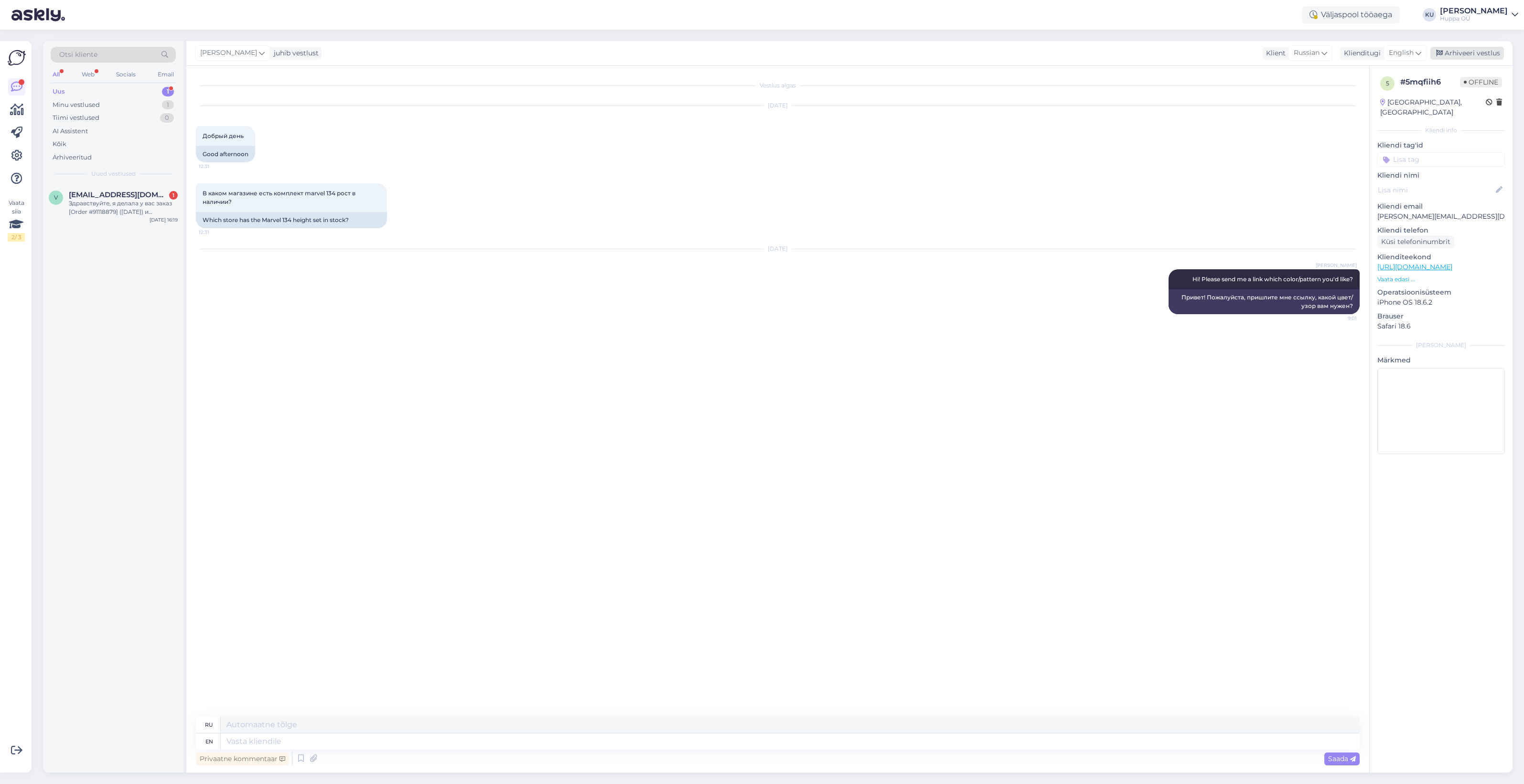
click at [1451, 53] on div "Arhiveeri vestlus" at bounding box center [1467, 53] width 73 height 13
click at [85, 208] on div "Здравствуйте, я делала у вас заказ [Order #91118879] ([DATE]) и отправила обрат…" at bounding box center [123, 208] width 109 height 17
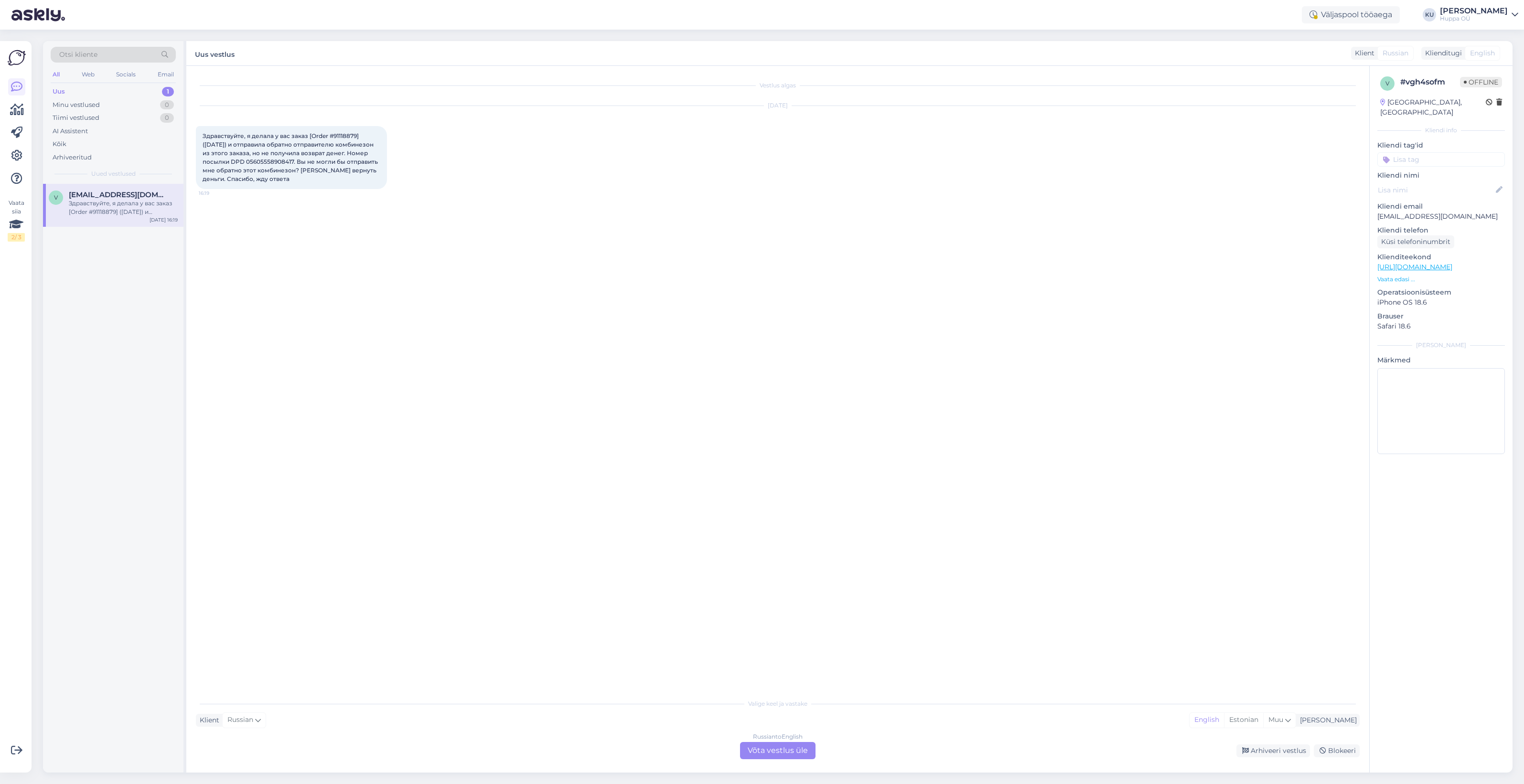
click at [792, 750] on div "Russian to English Võta vestlus üle" at bounding box center [778, 750] width 76 height 17
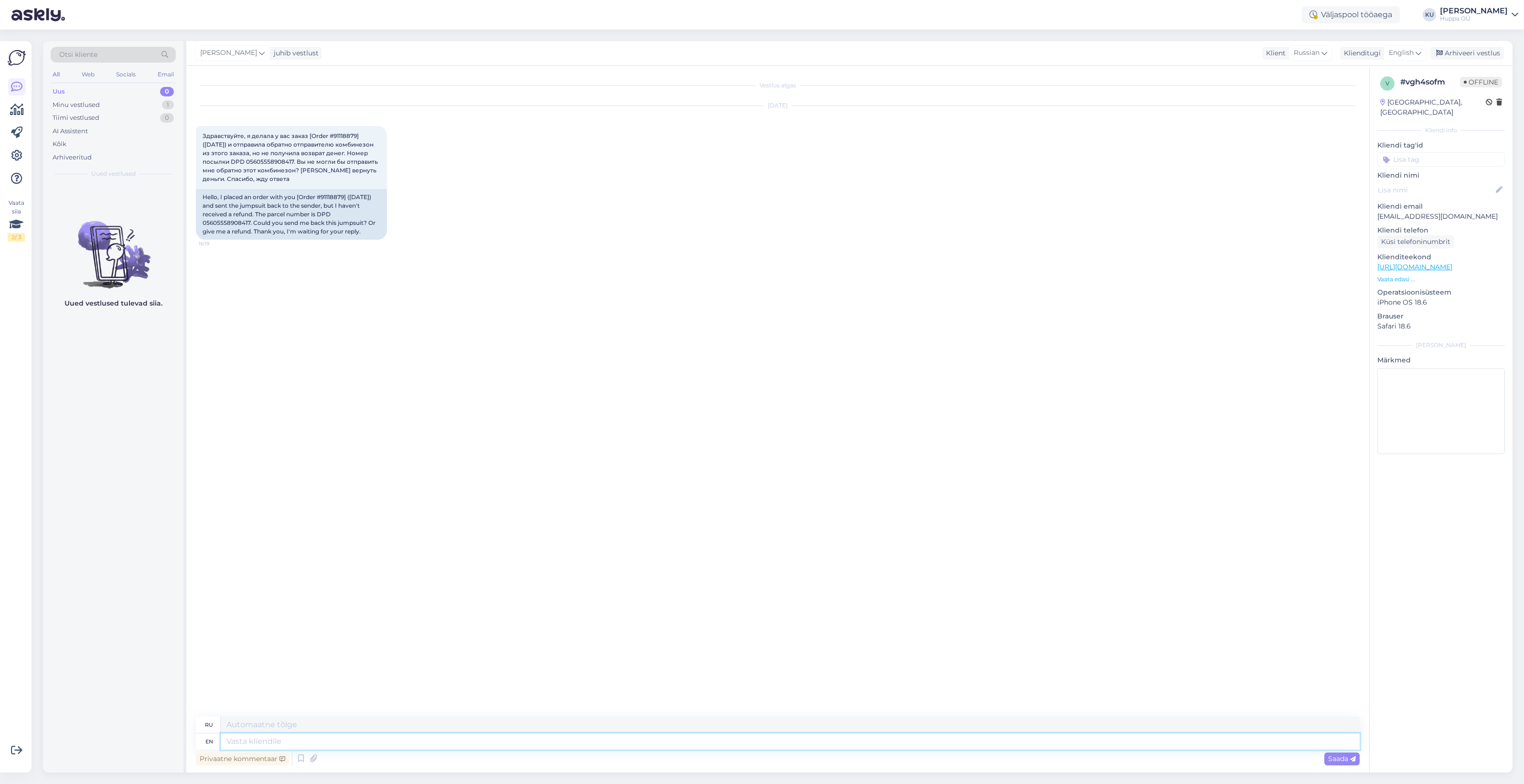
click at [327, 738] on textarea at bounding box center [790, 741] width 1139 height 16
type textarea "Hi!"
type textarea "Привет!"
type textarea "Hi! Let m"
type textarea "Привет! Пусть"
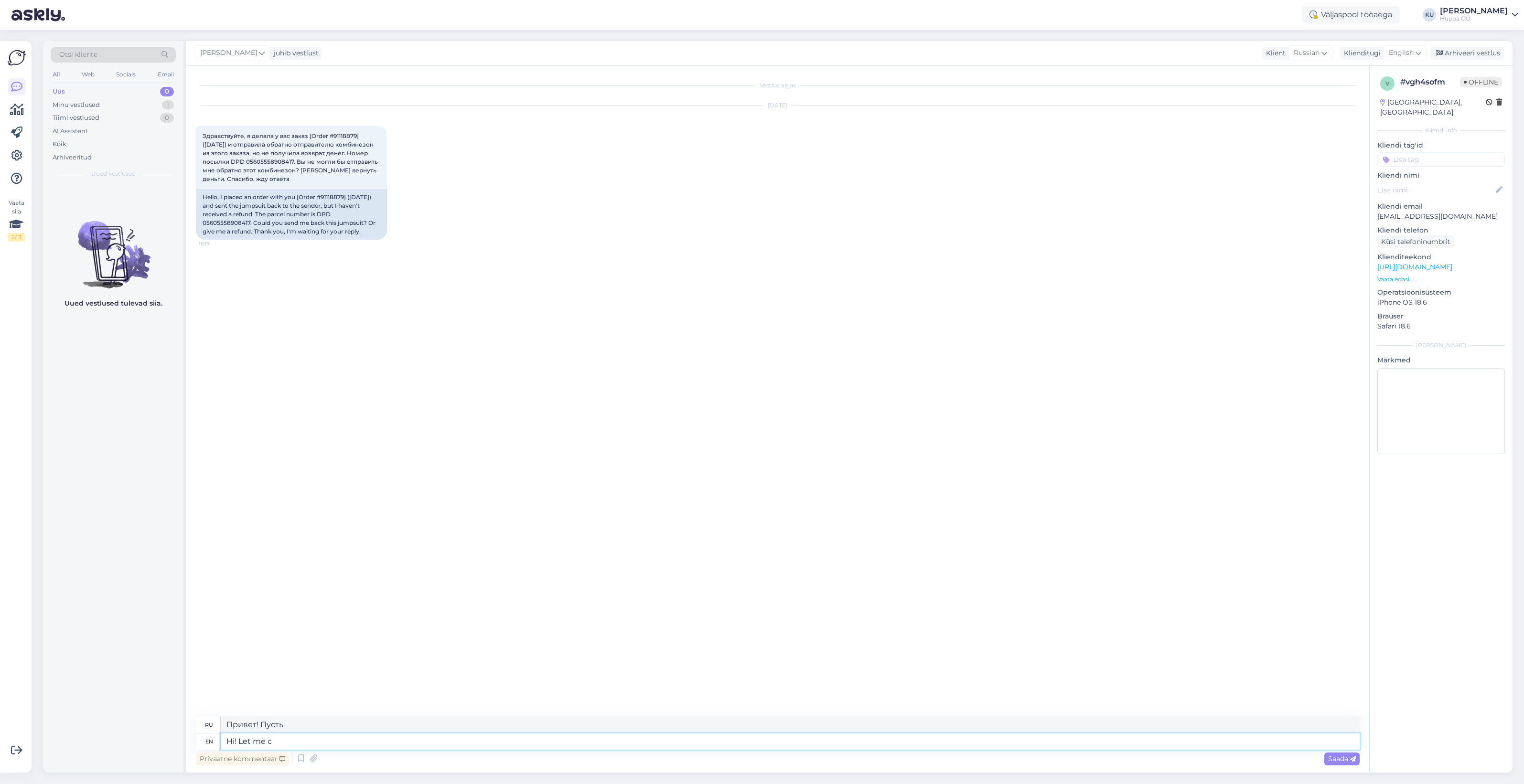
type textarea "Hi! Let me ch"
type textarea "Привет! Позвольте мне"
type textarea "Hi! Let me check wh"
type textarea "Привет! Дай-ка я проверю."
type textarea "Hi! Let me check what is"
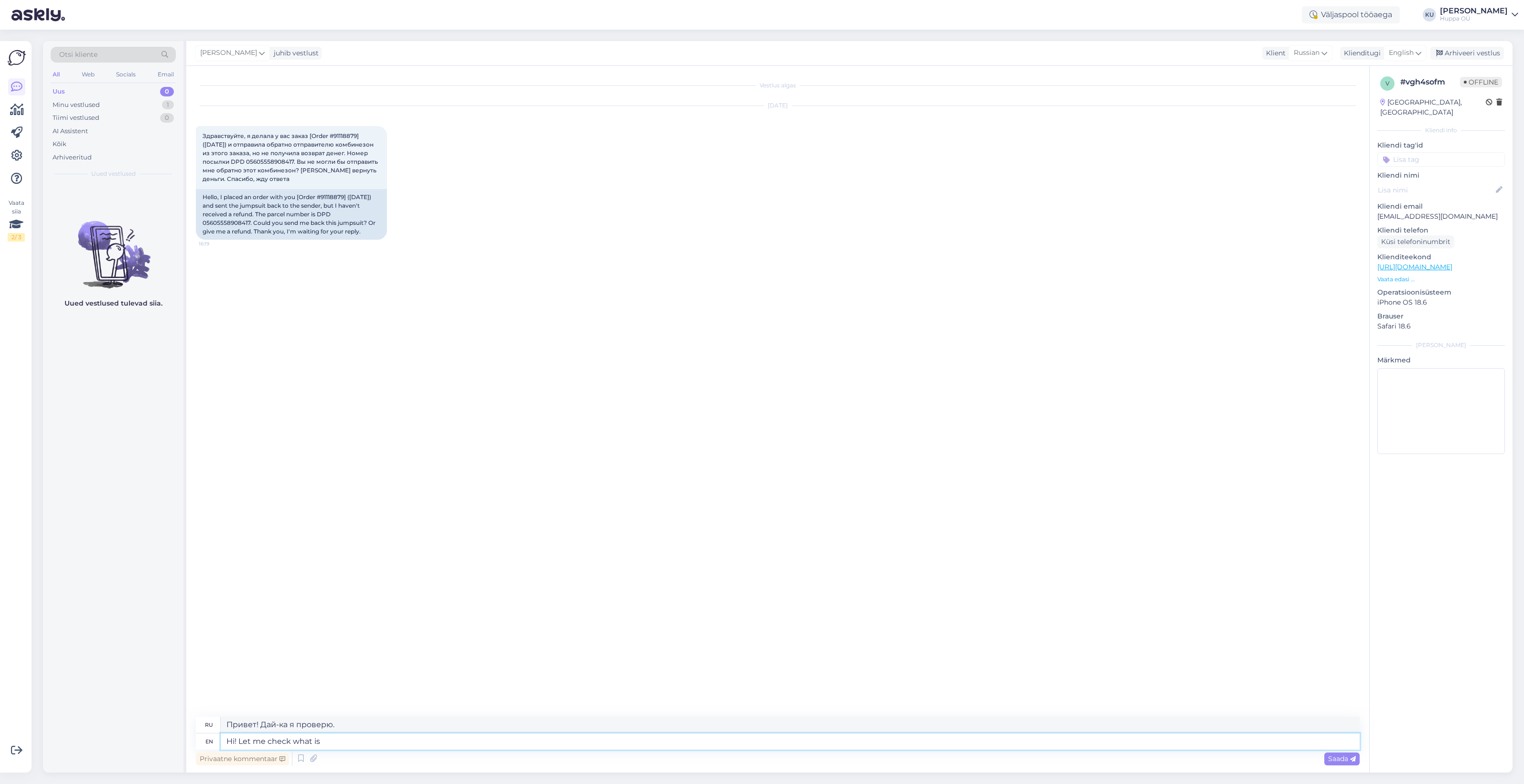
type textarea "Привет! Дай-ка я проверю, что"
type textarea "Hi! Let me check what is teh s"
type textarea "Привет! Дай-ка я проверю, что это такое."
type textarea "Hi! Let me check what is teh situation wi"
type textarea "Привет! Дай-ка я проверю, что случилось."
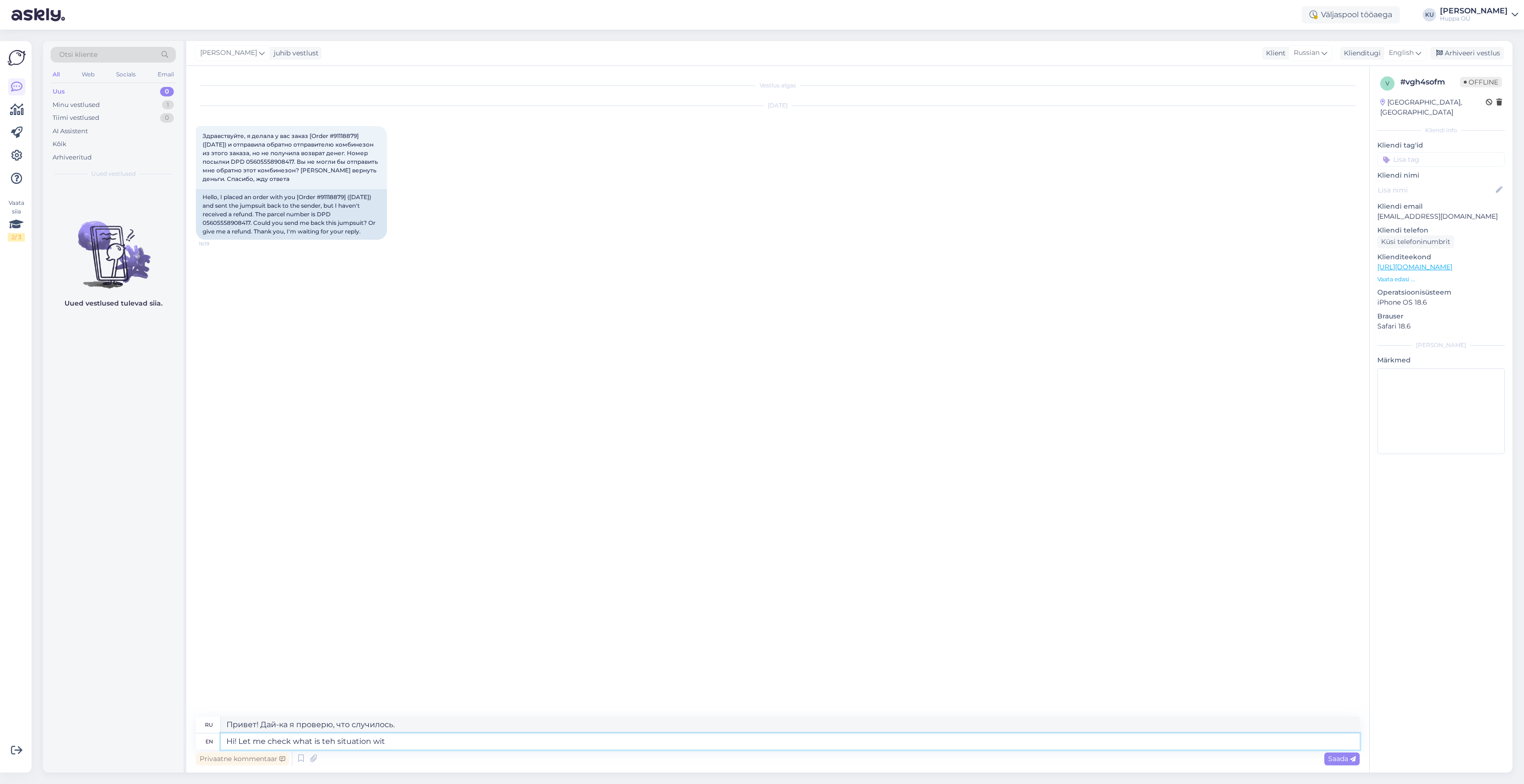
type textarea "Hi! Let me check what is teh situation wit"
type textarea "Привет! Дай-ка я проверю, как обстоят дела с"
type textarea "Hi! Let me check what is teh situation with the order a"
type textarea "Привет! Дай-ка я проверю, как дела с заказом."
type textarea "Hi! Let me check what is teh situation with the order and"
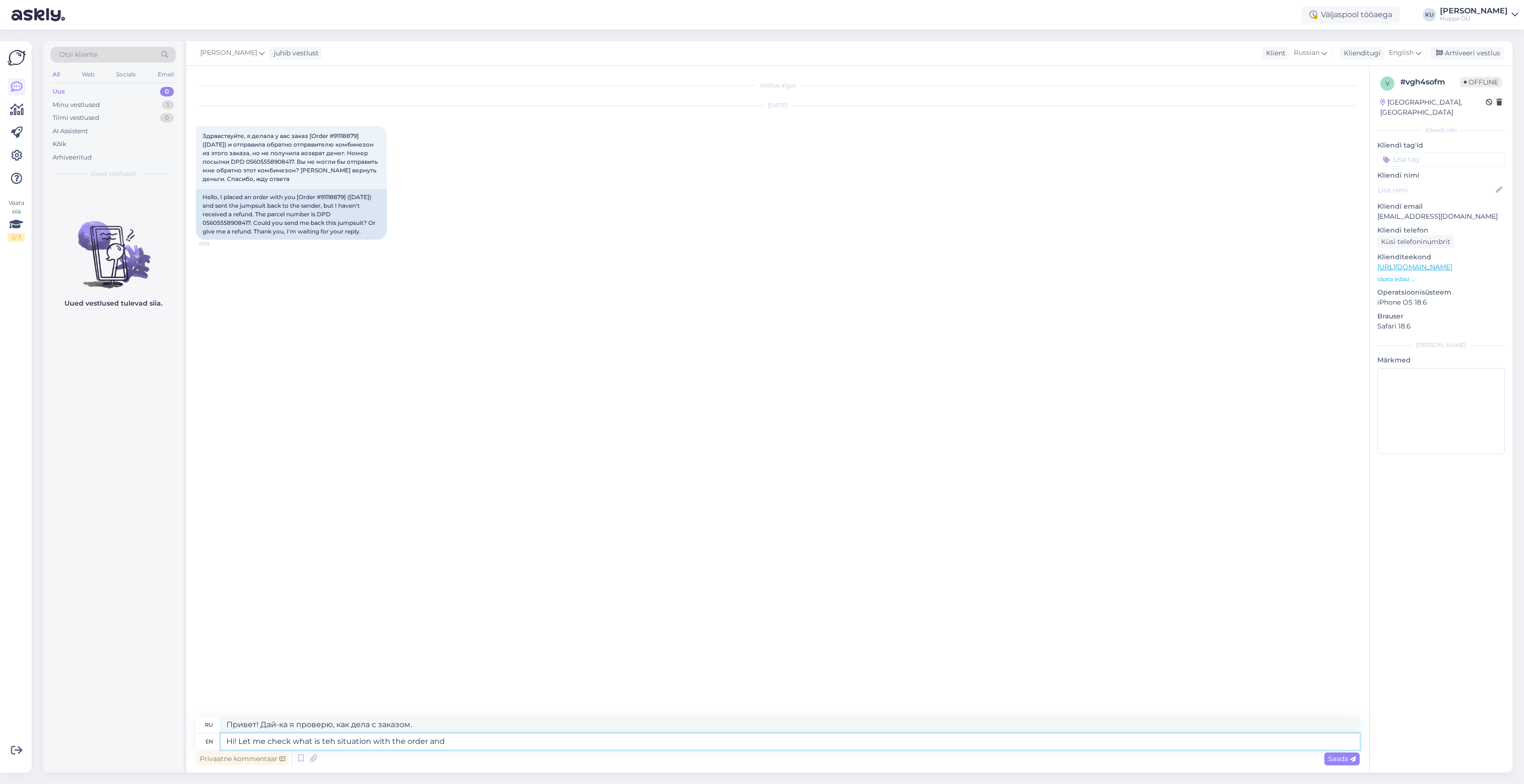
type textarea "Привет! Позвольте мне проверить, как обстоят дела с заказом."
type textarea "Hi! Let me check what is teh situation with the order and I'll"
type textarea "Привет! Я проверю, как обстоят дела с заказом, и отвечу."
type textarea "Hi! Let me check what is teh situation with the order and I'll write y"
type textarea "Привет! Я проверю, что с заказом, и напишу."
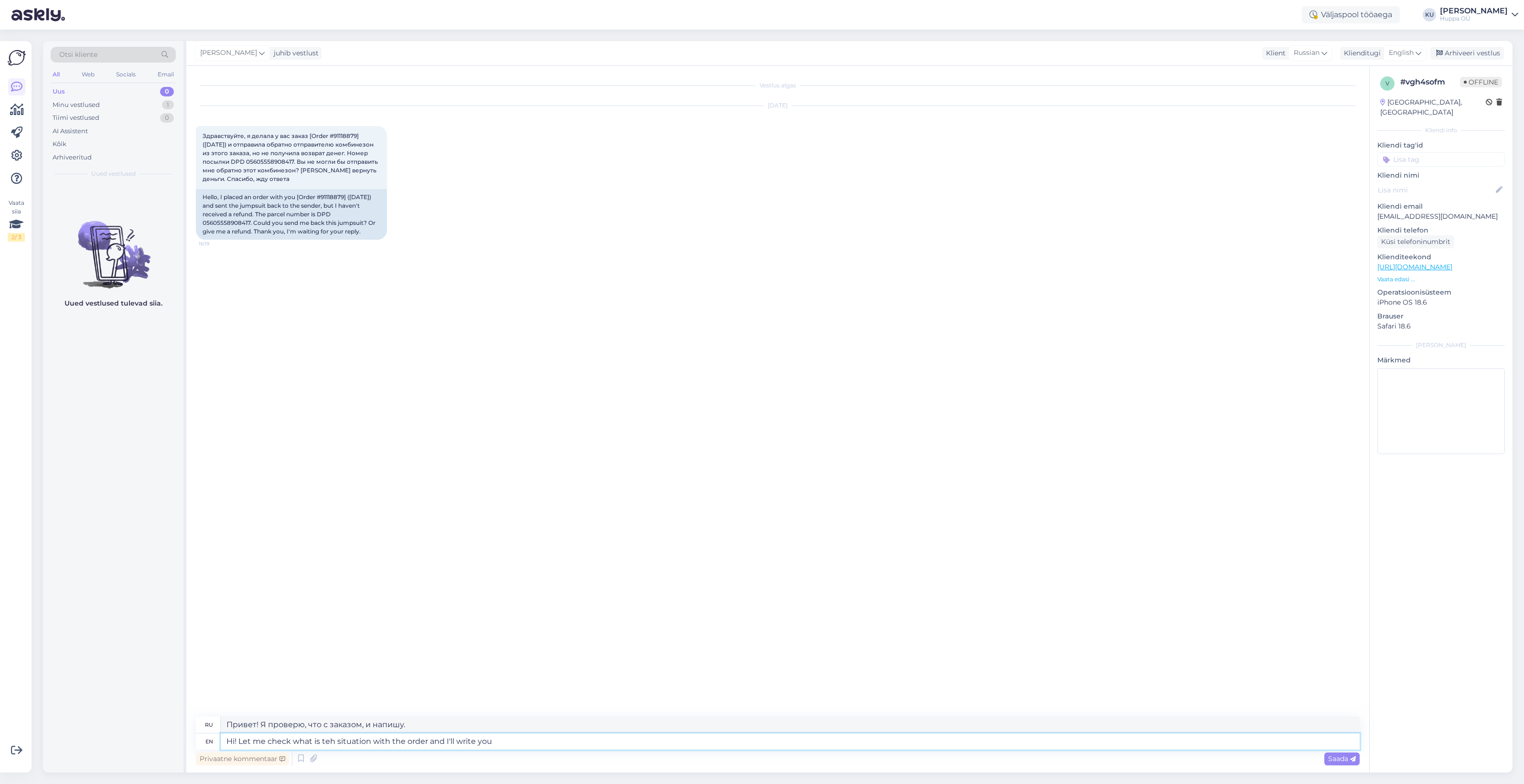
type textarea "Hi! Let me check what is teh situation with the order and I'll write you"
type textarea "Привет! Я проверю, как дела с заказом, и напишу тебе."
type textarea "Hi! Let me check what is teh situation with the order and I'll write you back."
type textarea "Привет! Я проверю, как обстоят дела с заказом, и отвечу тебе."
click at [332, 737] on textarea "Hi! Let me check what is teh situation with the order and I'll write you back." at bounding box center [790, 741] width 1139 height 16
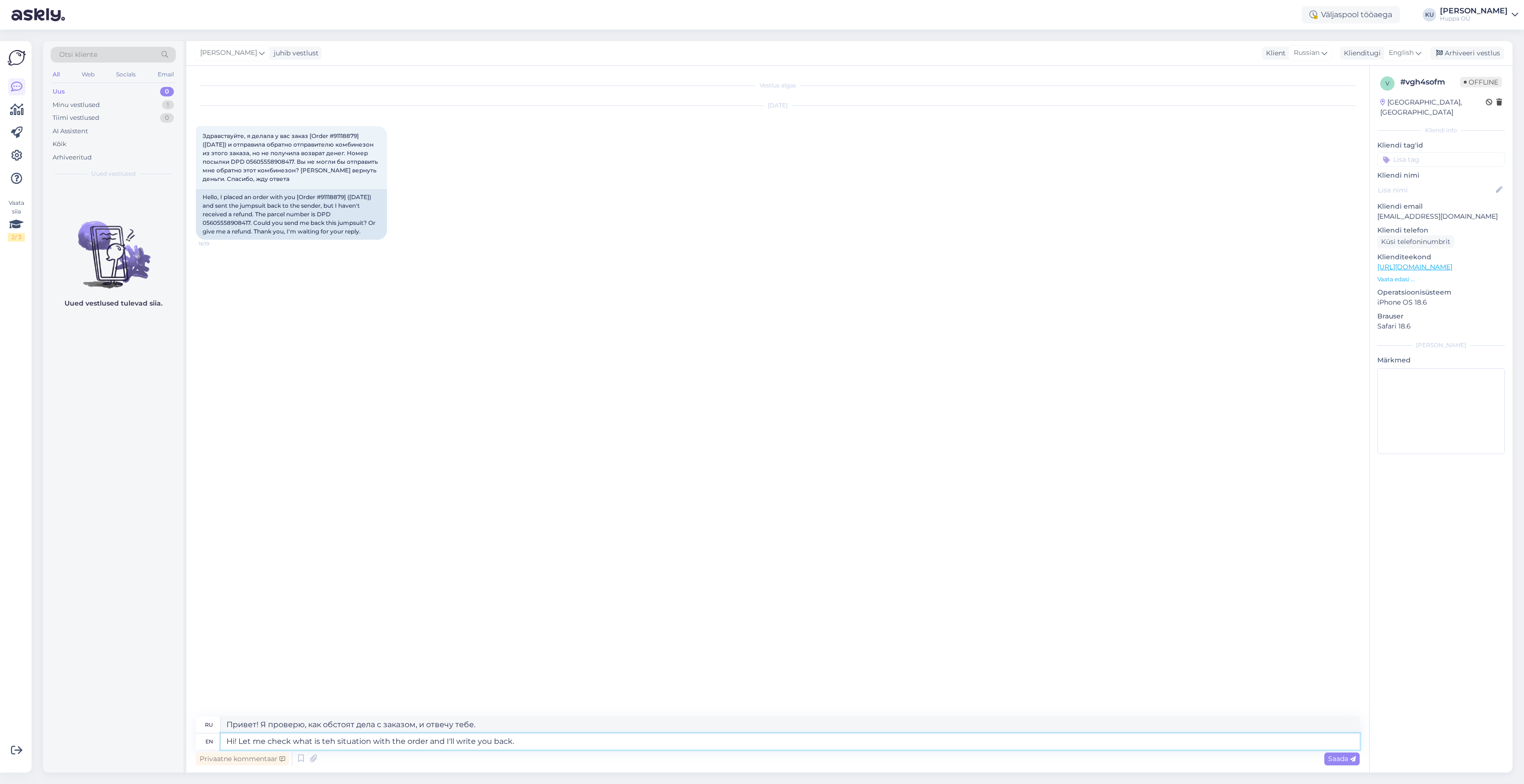
type textarea "Hi! Let me check what is the situation with the order and I'll write you back."
type textarea "Привет! Я проверю, как дела с заказом, и отвечу тебе."
type textarea "Hi! Let me check what is the situation with the order and I'll write you back."
click at [1349, 756] on span "Saada" at bounding box center [1342, 759] width 28 height 9
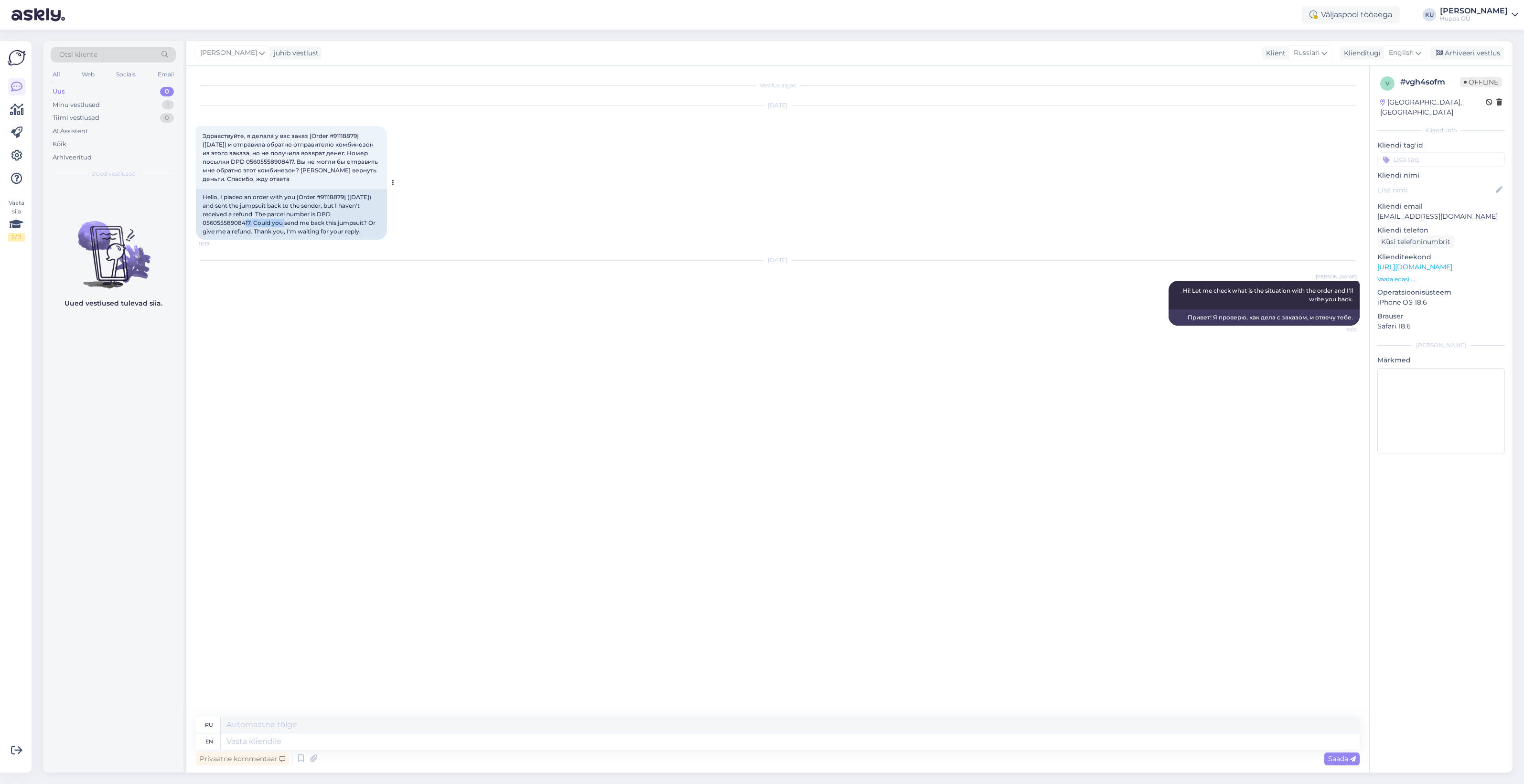
drag, startPoint x: 264, startPoint y: 222, endPoint x: 218, endPoint y: 222, distance: 46.0
click at [218, 222] on div "Hello, I placed an order with you [Order #91118879] ([DATE]) and sent the jumps…" at bounding box center [291, 215] width 191 height 51
copy div "05605558908417"
drag, startPoint x: 346, startPoint y: 196, endPoint x: 324, endPoint y: 196, distance: 22.0
click at [324, 196] on div "Hello, I placed an order with you [Order #91118879] ([DATE]) and sent the jumps…" at bounding box center [291, 215] width 191 height 51
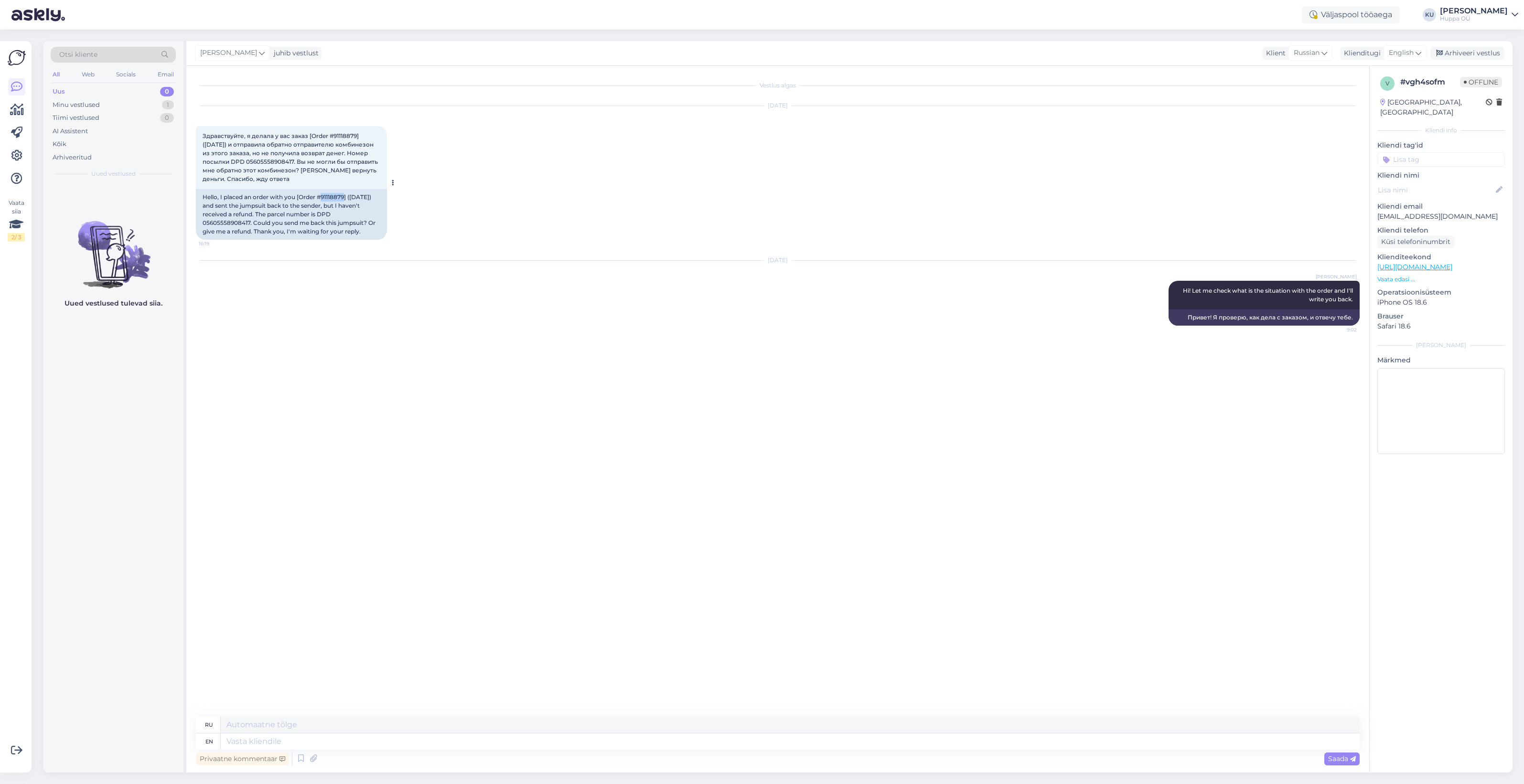
copy div "91118879"
